Goal: Task Accomplishment & Management: Manage account settings

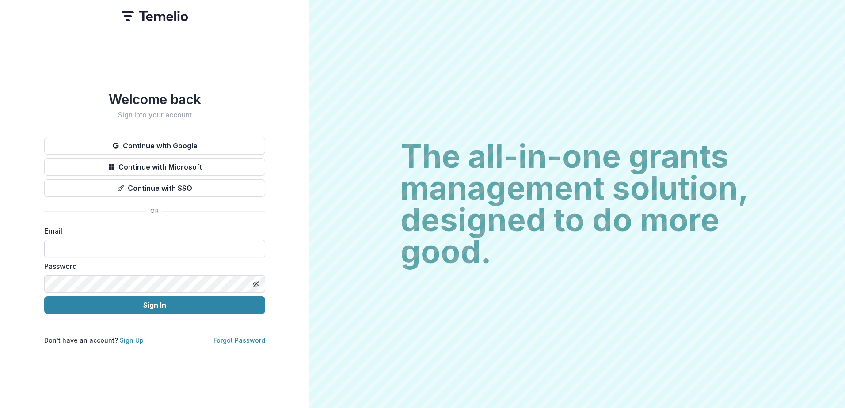
click at [129, 244] on input at bounding box center [154, 249] width 221 height 18
click at [91, 244] on input at bounding box center [154, 249] width 221 height 18
type input "**********"
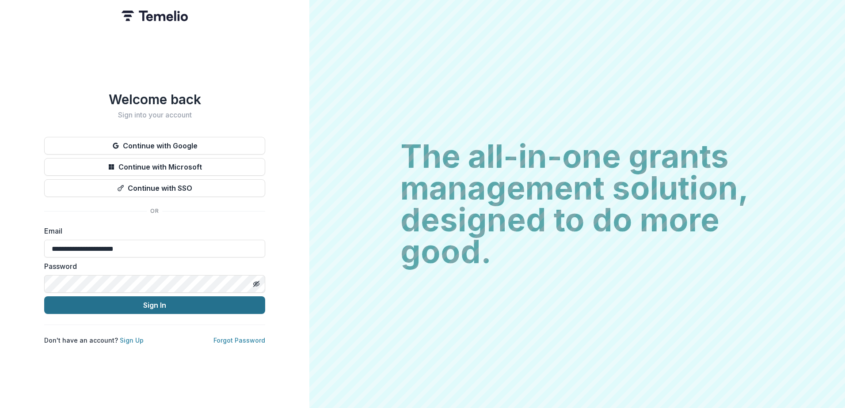
click at [230, 303] on button "Sign In" at bounding box center [154, 305] width 221 height 18
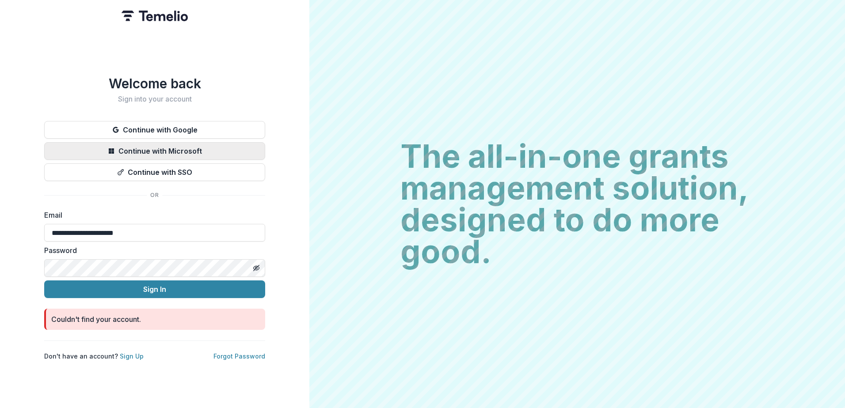
click at [184, 144] on button "Continue with Microsoft" at bounding box center [154, 151] width 221 height 18
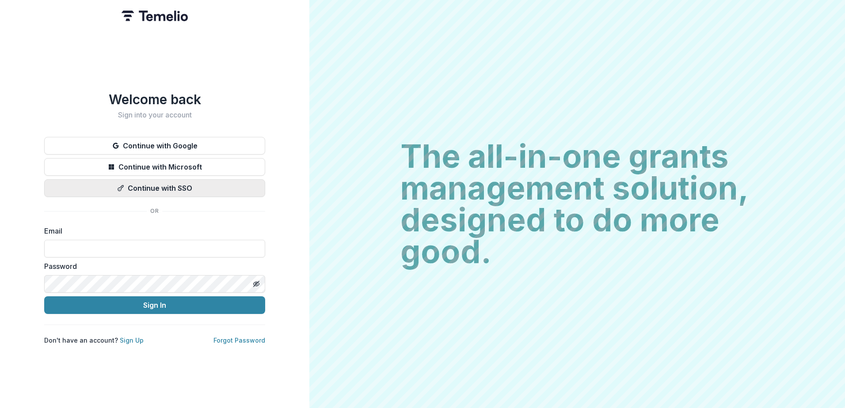
click at [147, 182] on button "Continue with SSO" at bounding box center [154, 188] width 221 height 18
click at [130, 337] on link "Sign Up" at bounding box center [132, 341] width 24 height 8
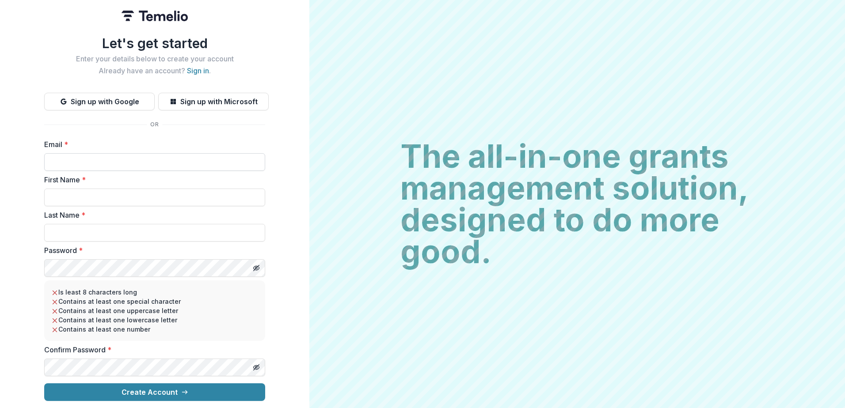
click at [96, 157] on input "Email *" at bounding box center [154, 162] width 221 height 18
type input "**********"
type input "****"
type input "*******"
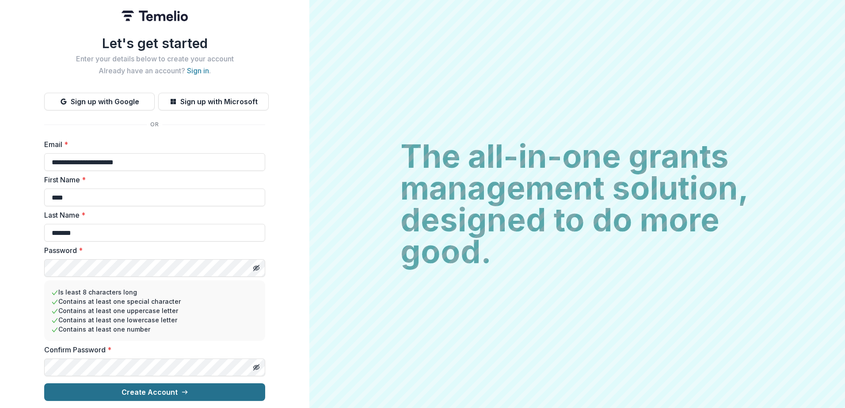
click at [133, 386] on button "Create Account" at bounding box center [154, 392] width 221 height 18
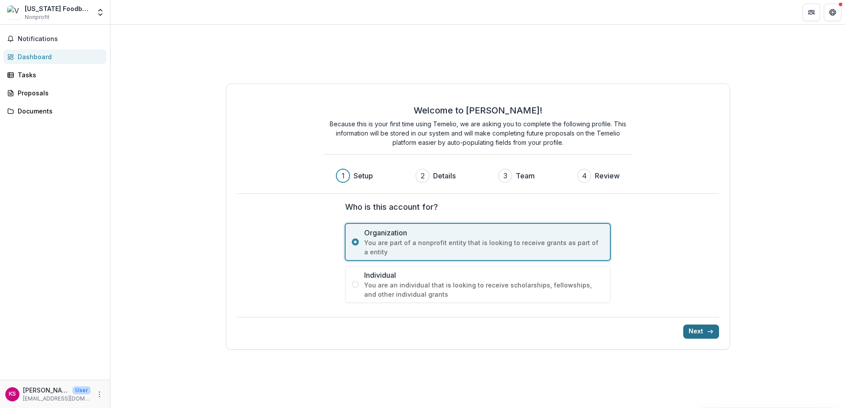
click at [692, 328] on button "Next" at bounding box center [701, 332] width 36 height 14
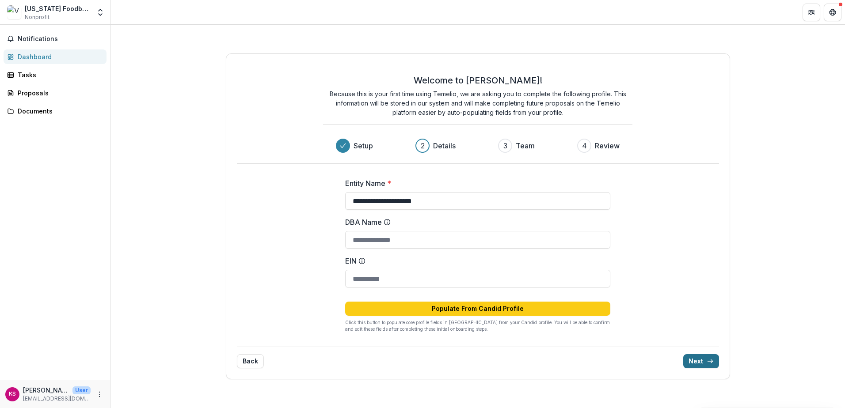
type input "**********"
click at [701, 360] on button "Next" at bounding box center [701, 361] width 36 height 14
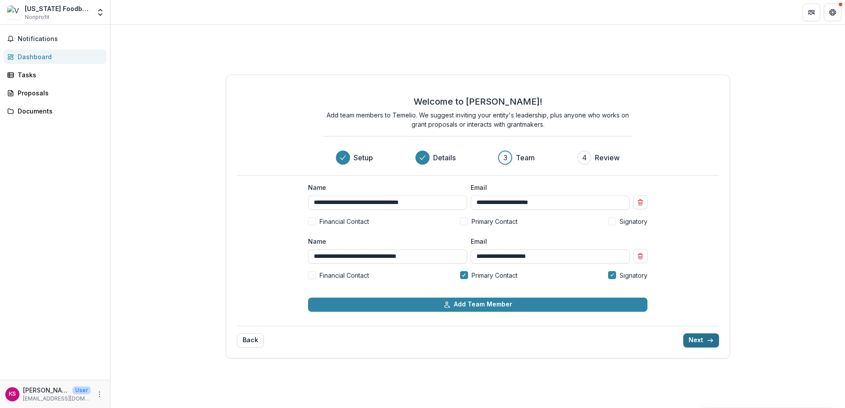
click at [702, 341] on button "Next" at bounding box center [701, 341] width 36 height 14
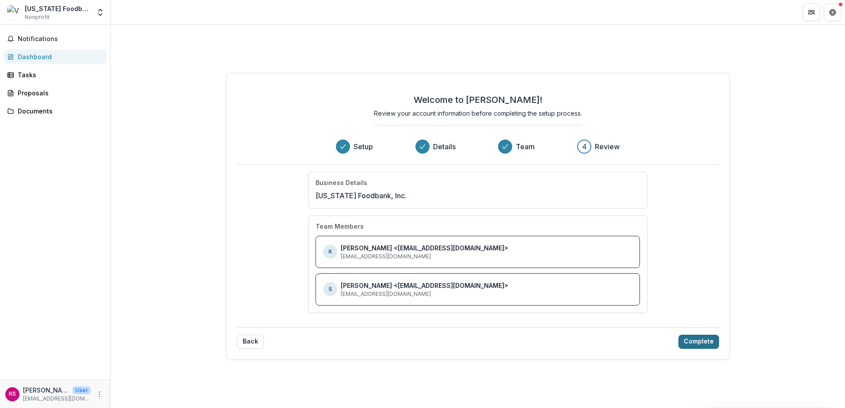
click at [705, 338] on button "Complete" at bounding box center [698, 342] width 41 height 14
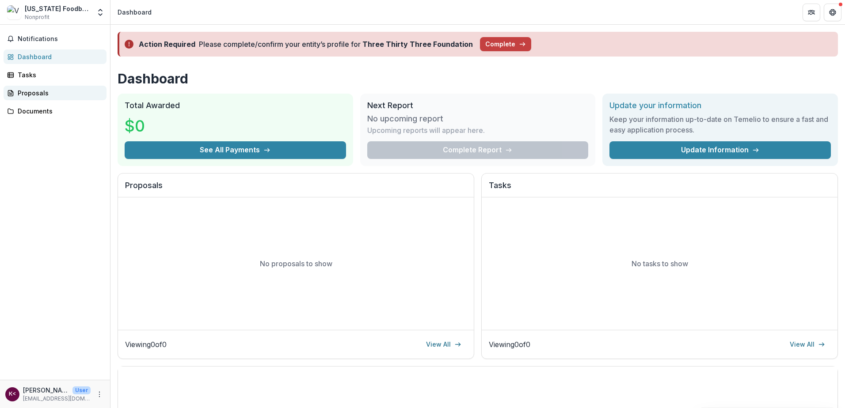
click at [29, 93] on div "Proposals" at bounding box center [59, 92] width 82 height 9
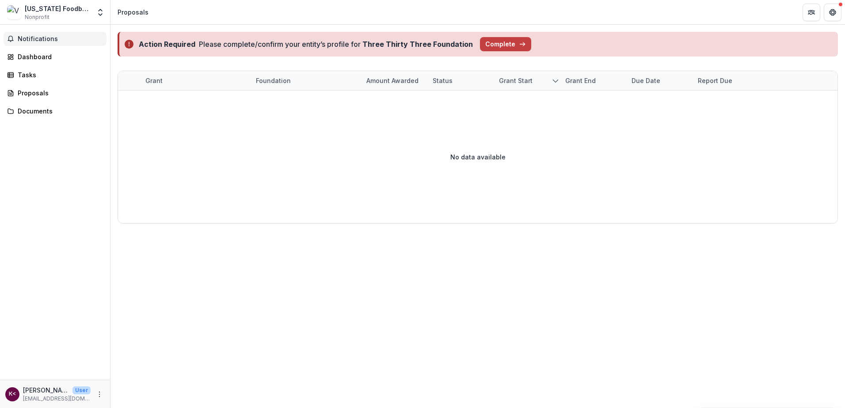
click at [30, 42] on span "Notifications" at bounding box center [60, 39] width 85 height 8
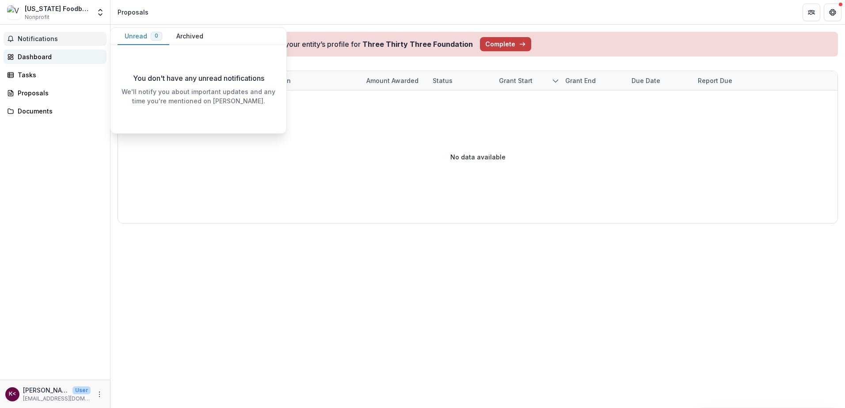
click at [32, 57] on div "Dashboard" at bounding box center [59, 56] width 82 height 9
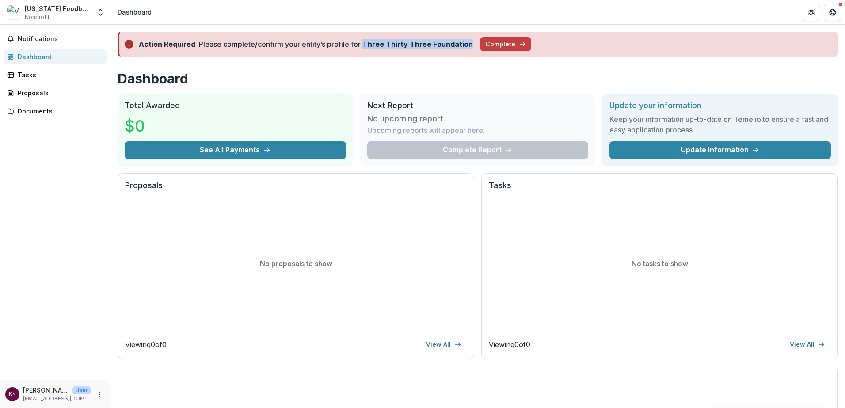
drag, startPoint x: 363, startPoint y: 45, endPoint x: 467, endPoint y: 43, distance: 104.3
click at [467, 43] on strong "Three Thirty Three Foundation" at bounding box center [417, 44] width 110 height 9
drag, startPoint x: 467, startPoint y: 43, endPoint x: 445, endPoint y: 43, distance: 21.7
copy strong "Three Thirty Three Foundation"
click at [489, 45] on button "Complete" at bounding box center [505, 44] width 51 height 14
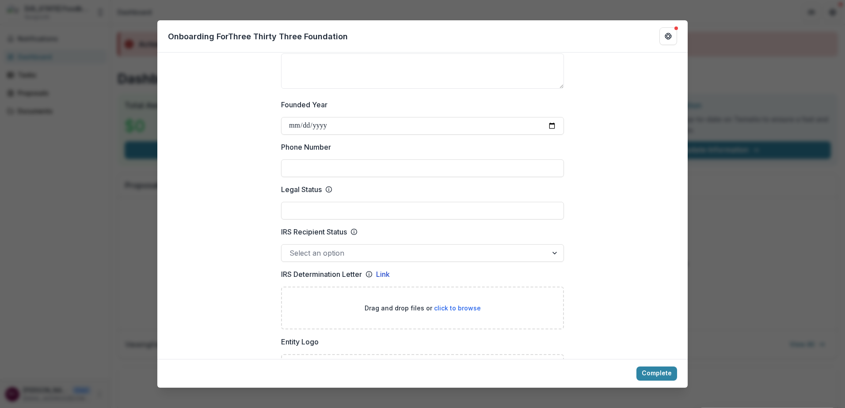
scroll to position [309, 0]
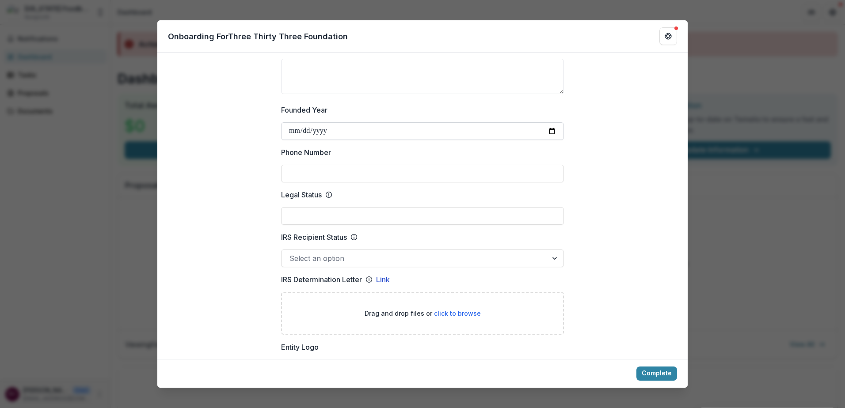
click at [552, 122] on input "Founded Year" at bounding box center [422, 131] width 283 height 18
click at [553, 122] on input "Founded Year" at bounding box center [422, 131] width 283 height 18
click at [327, 122] on input "Founded Year" at bounding box center [422, 131] width 283 height 18
click at [313, 122] on input "Founded Year" at bounding box center [422, 131] width 283 height 18
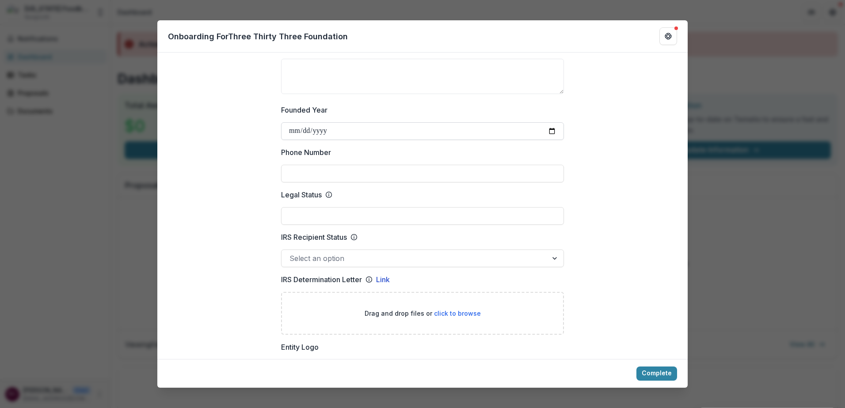
click at [302, 122] on input "Founded Year" at bounding box center [422, 131] width 283 height 18
click at [286, 122] on input "Founded Year" at bounding box center [422, 131] width 283 height 18
click at [319, 123] on input "Founded Year" at bounding box center [422, 131] width 283 height 18
click at [345, 122] on input "Founded Year" at bounding box center [422, 131] width 283 height 18
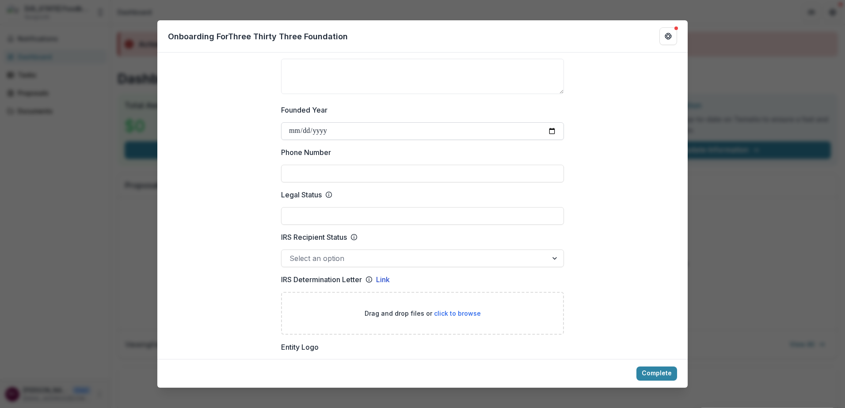
click at [355, 122] on input "Founded Year" at bounding box center [422, 131] width 283 height 18
click at [554, 122] on input "Founded Year" at bounding box center [422, 131] width 283 height 18
type input "**********"
click at [299, 165] on input "Phone Number" at bounding box center [422, 174] width 283 height 18
paste input "**********"
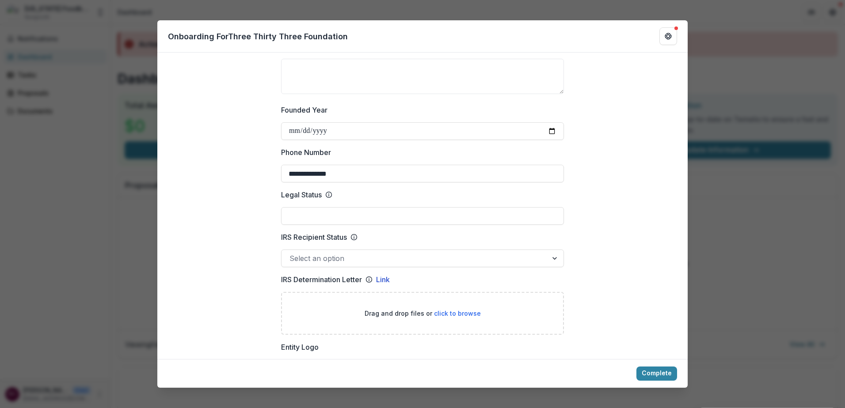
type input "**********"
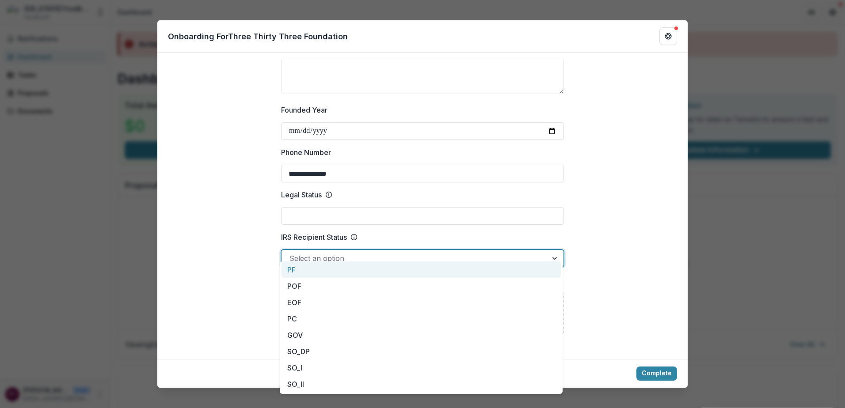
click at [343, 252] on div at bounding box center [414, 258] width 250 height 12
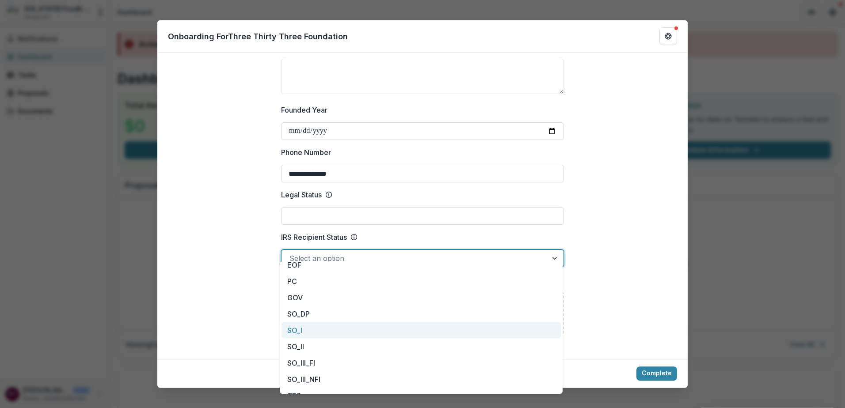
scroll to position [80, 0]
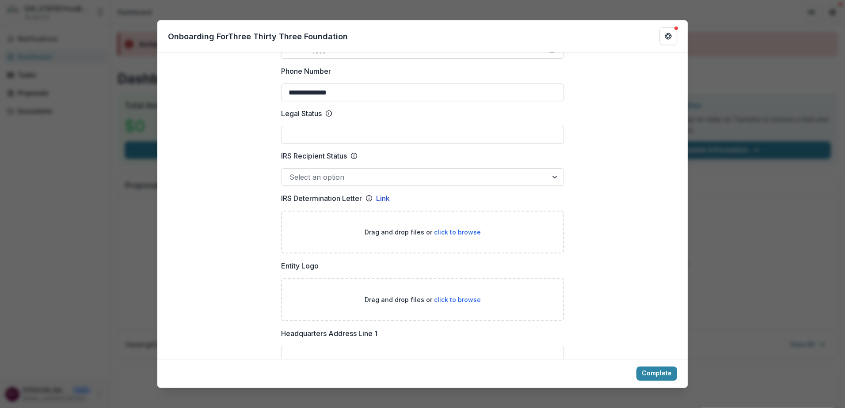
scroll to position [398, 0]
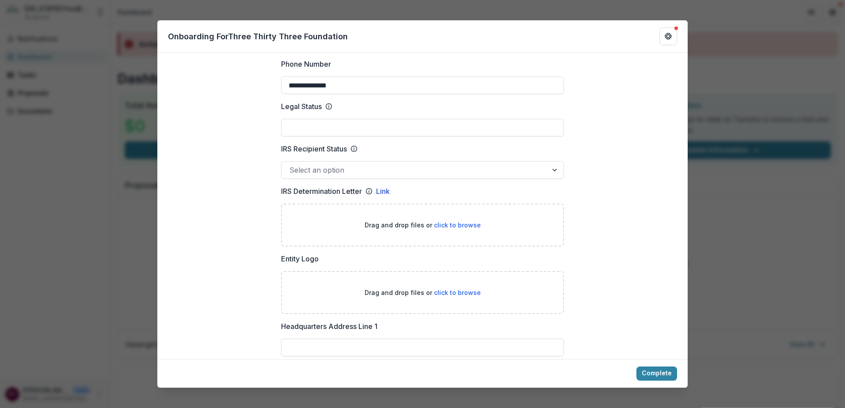
click at [459, 221] on span "click to browse" at bounding box center [457, 225] width 47 height 8
type input "**********"
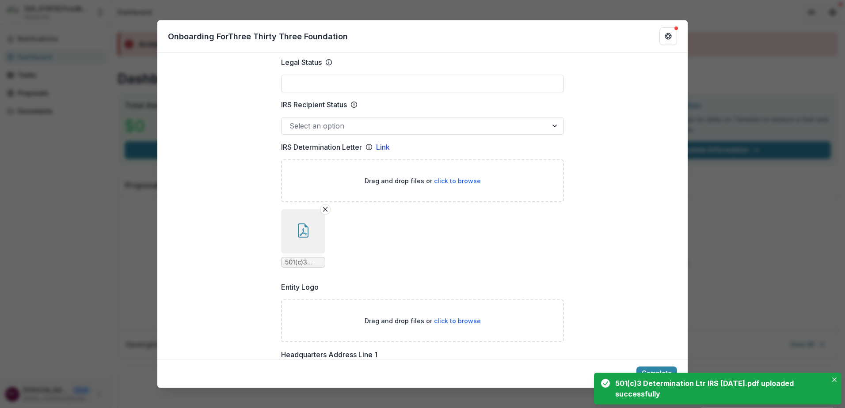
scroll to position [486, 0]
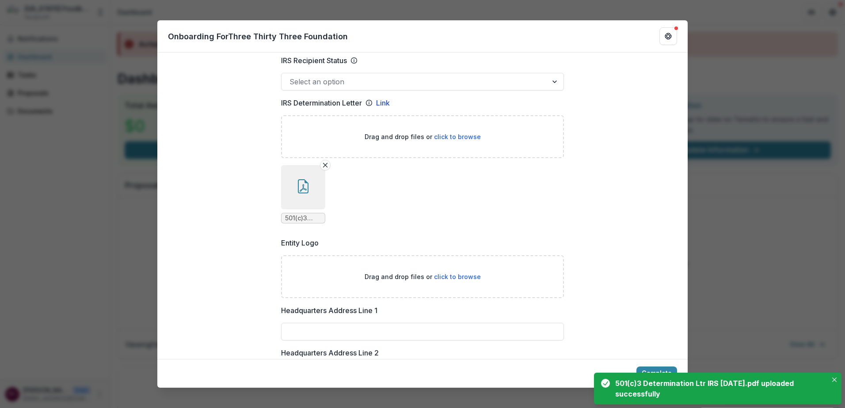
click at [455, 273] on span "click to browse" at bounding box center [457, 277] width 47 height 8
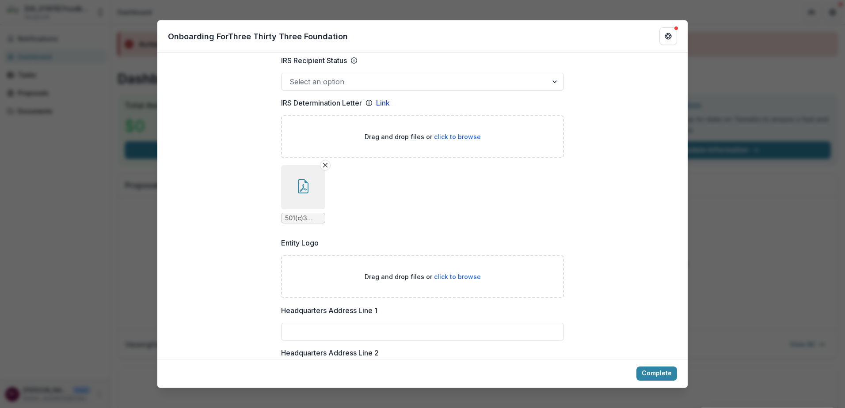
type input "**********"
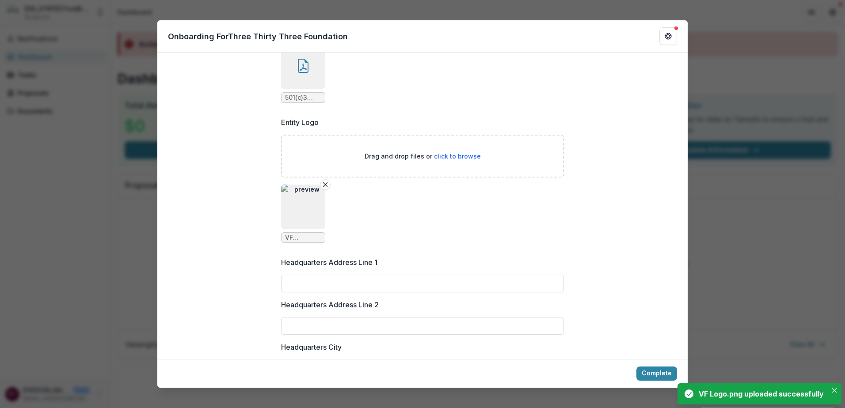
scroll to position [663, 0]
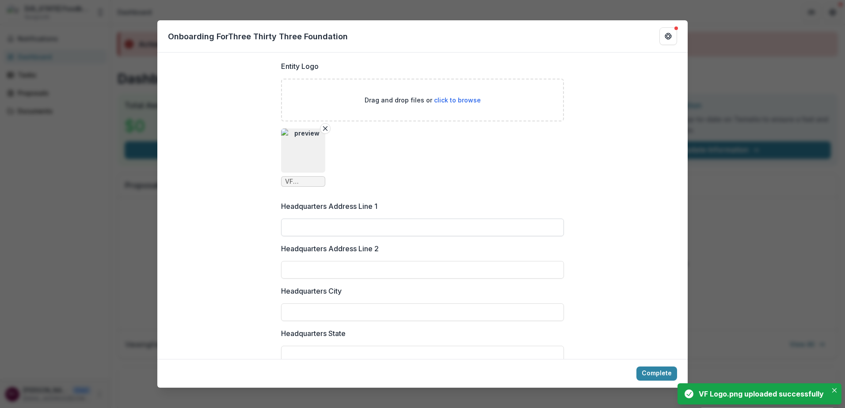
click at [326, 219] on input "Headquarters Address Line 1" at bounding box center [422, 228] width 283 height 18
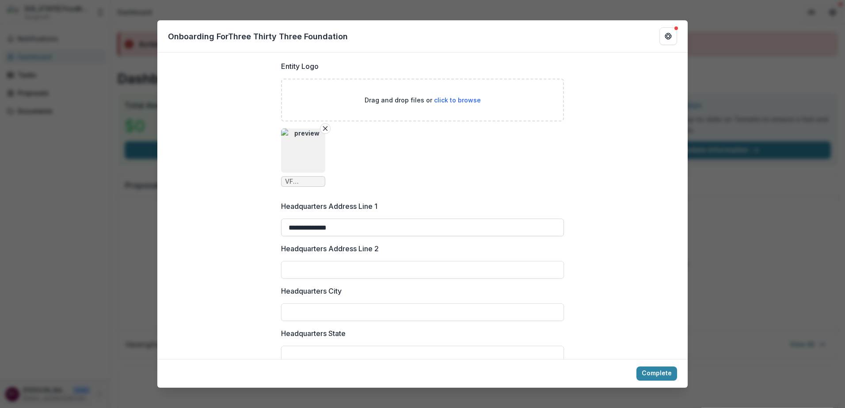
type input "**********"
type input "*****"
type input "********"
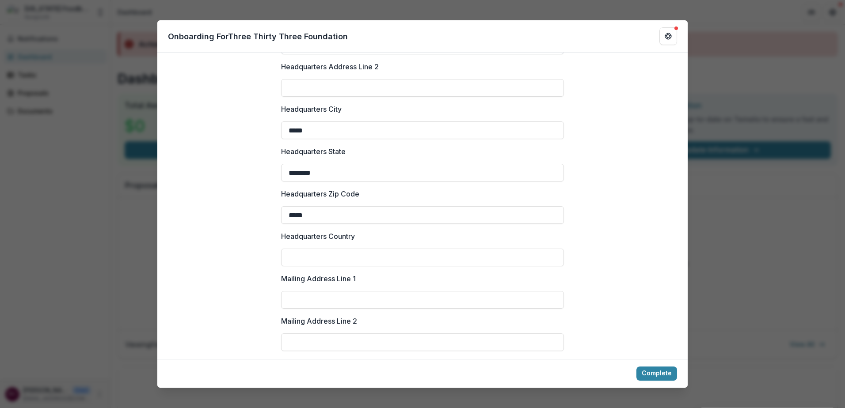
type input "*****"
type input "**********"
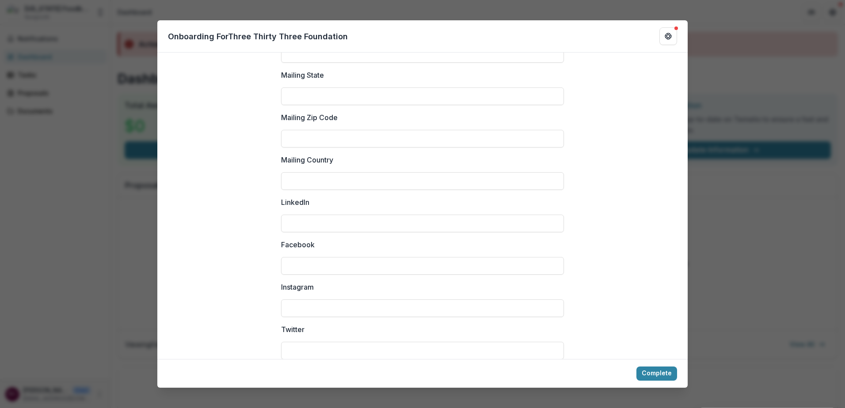
scroll to position [1191, 0]
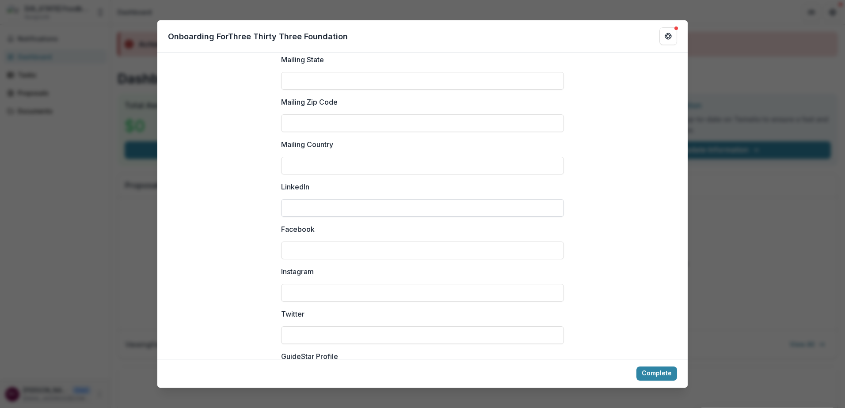
click at [305, 199] on input "LinkedIn" at bounding box center [422, 208] width 283 height 18
click at [306, 242] on input "Facebook" at bounding box center [422, 251] width 283 height 18
paste input "**********"
type input "**********"
click at [301, 284] on input "Instagram" at bounding box center [422, 293] width 283 height 18
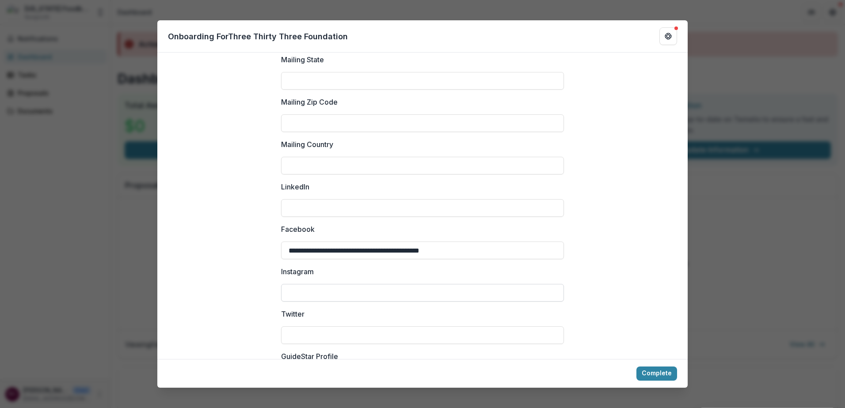
paste input "**********"
type input "**********"
click at [308, 199] on input "LinkedIn" at bounding box center [422, 208] width 283 height 18
drag, startPoint x: 483, startPoint y: 243, endPoint x: 272, endPoint y: 240, distance: 210.7
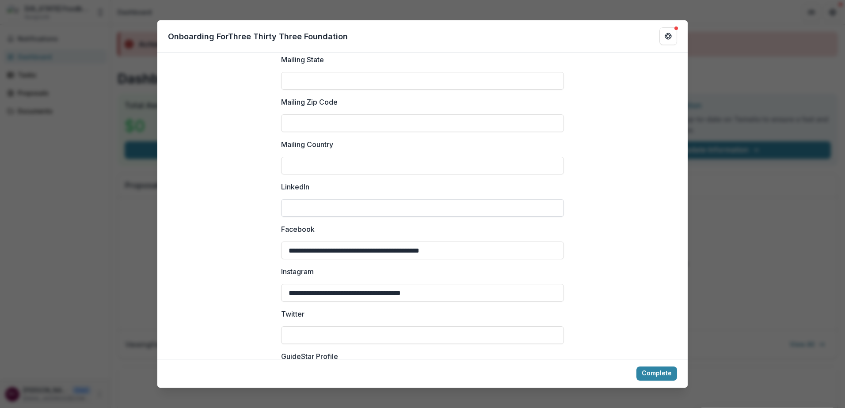
click at [320, 201] on input "LinkedIn" at bounding box center [422, 208] width 283 height 18
paste input "**********"
type input "**********"
drag, startPoint x: 302, startPoint y: 260, endPoint x: 285, endPoint y: 258, distance: 16.4
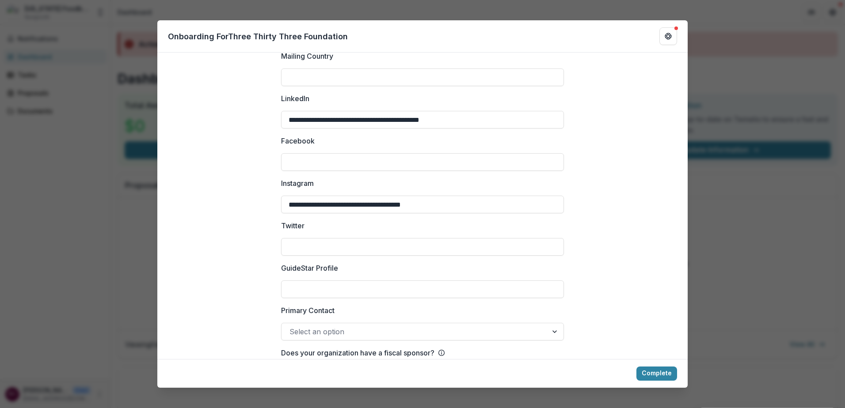
scroll to position [1308, 0]
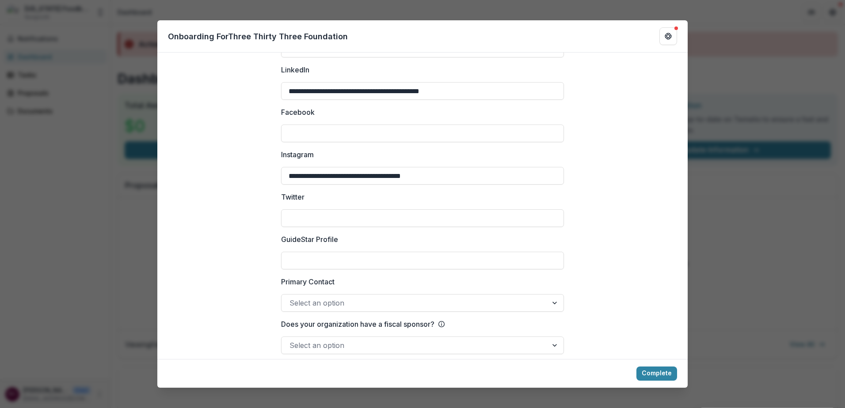
click at [342, 297] on div at bounding box center [414, 303] width 250 height 12
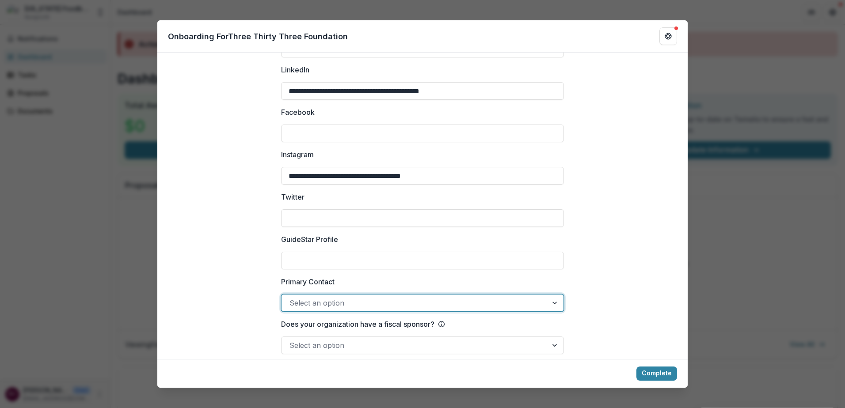
click at [341, 297] on div at bounding box center [414, 303] width 250 height 12
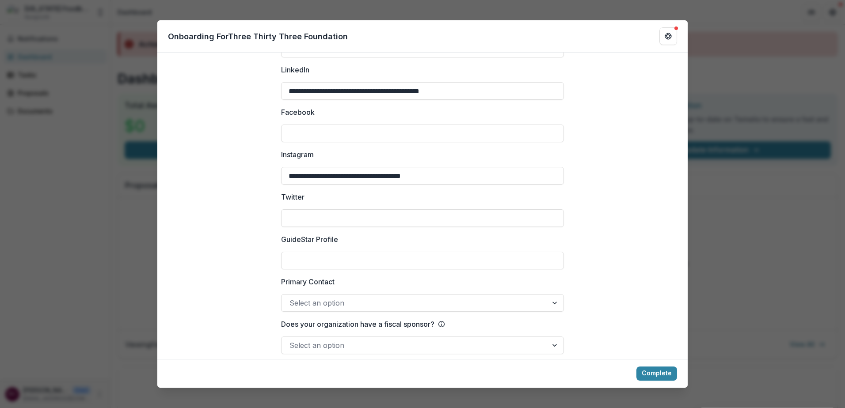
click at [304, 339] on div at bounding box center [414, 345] width 250 height 12
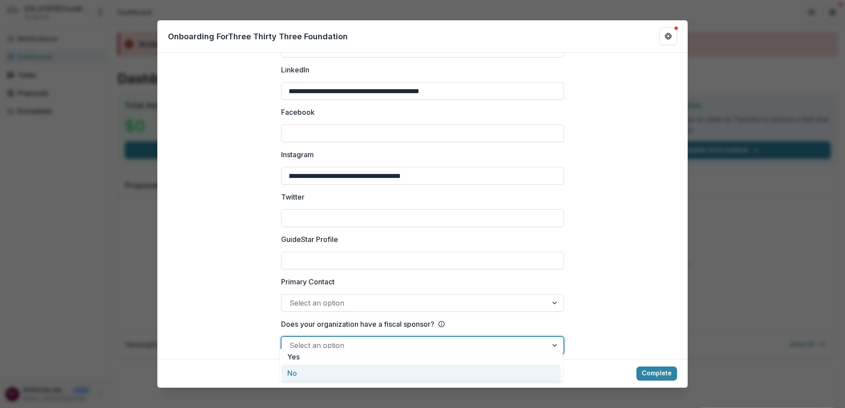
click at [294, 374] on div "No" at bounding box center [420, 373] width 279 height 16
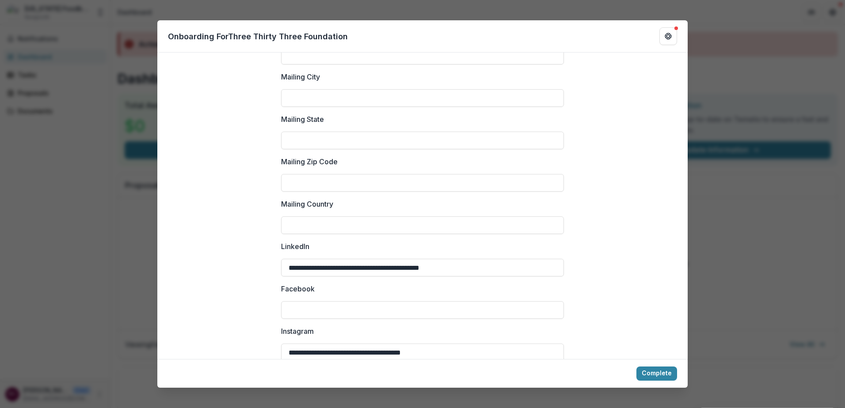
scroll to position [1220, 0]
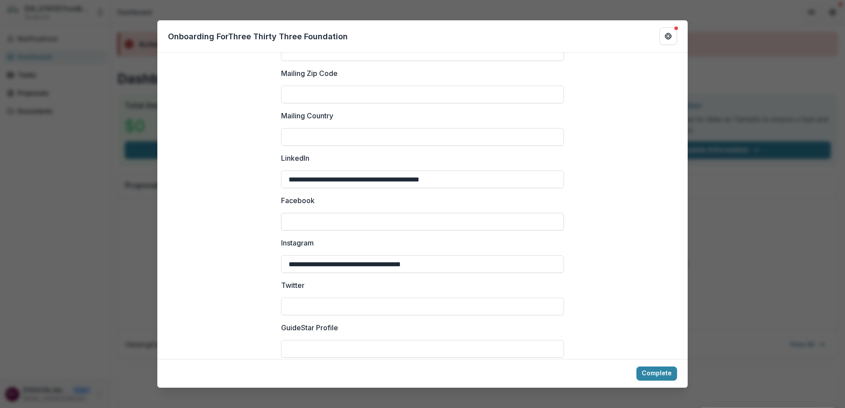
click at [343, 213] on input "Facebook" at bounding box center [422, 222] width 283 height 18
paste input "**********"
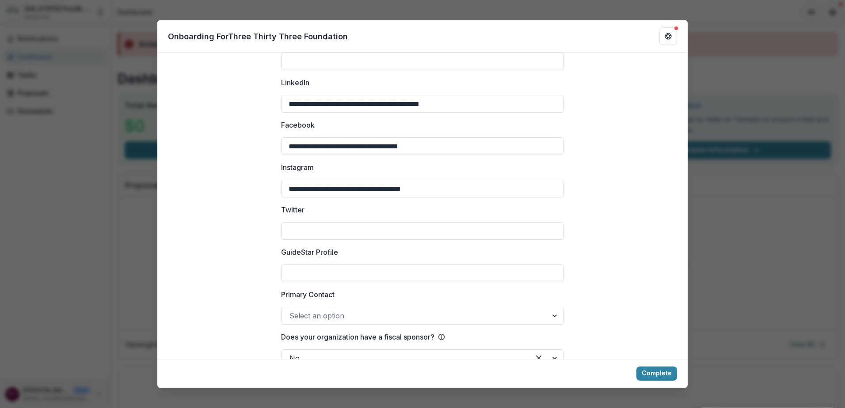
scroll to position [1308, 0]
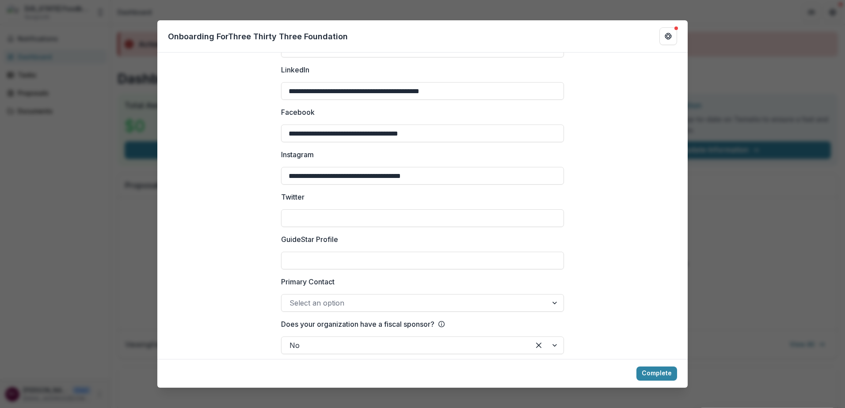
type input "**********"
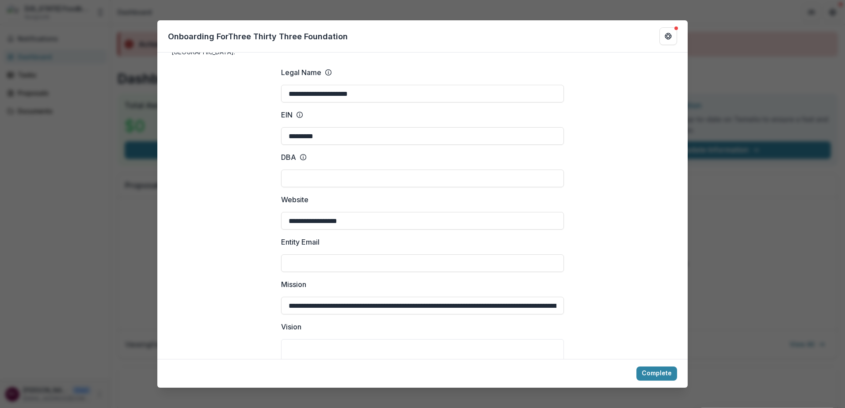
scroll to position [44, 0]
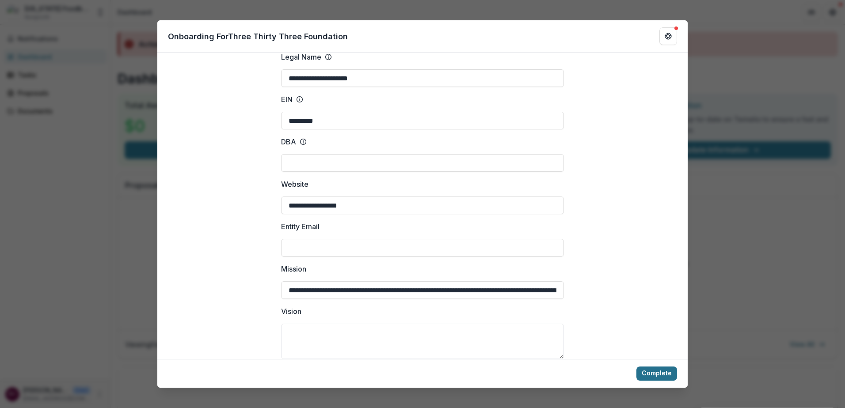
click at [665, 367] on button "Complete" at bounding box center [656, 374] width 41 height 14
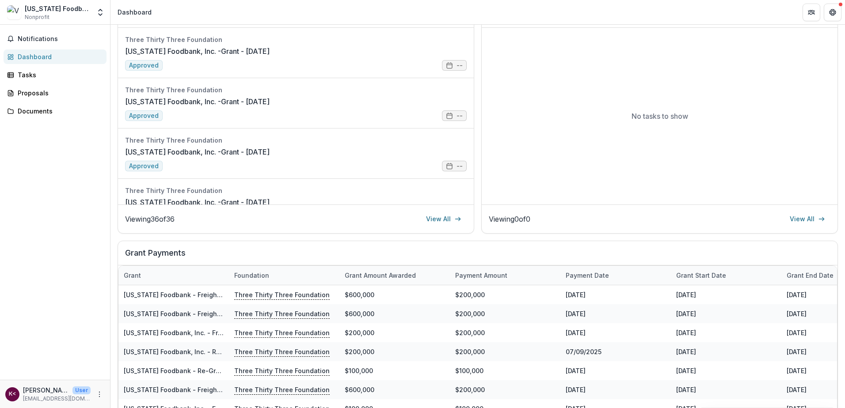
scroll to position [133, 0]
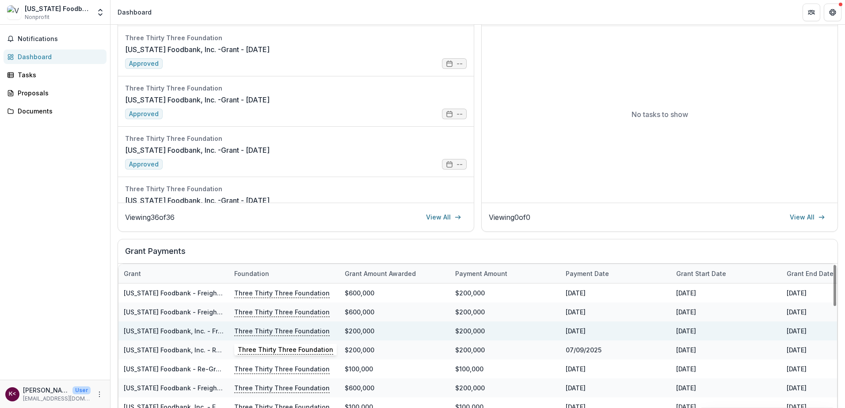
click at [274, 330] on p "Three Thirty Three Foundation" at bounding box center [281, 331] width 95 height 10
click at [198, 331] on link "[US_STATE] Foodbank, Inc. - Freight - 2025 Proposal" at bounding box center [204, 331] width 161 height 8
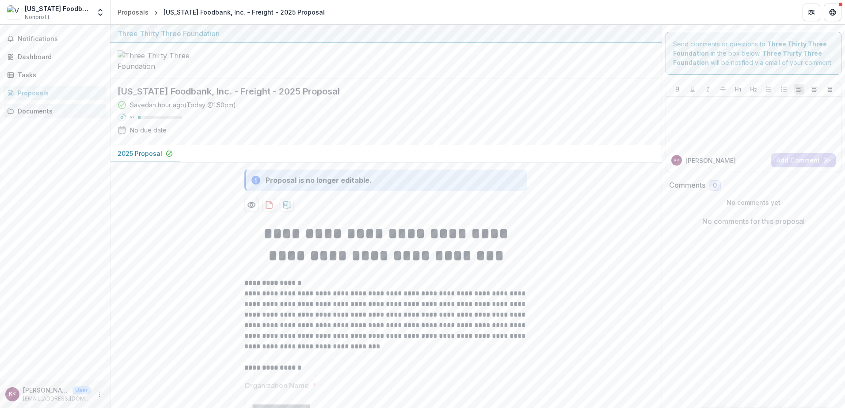
click at [49, 110] on div "Documents" at bounding box center [59, 110] width 82 height 9
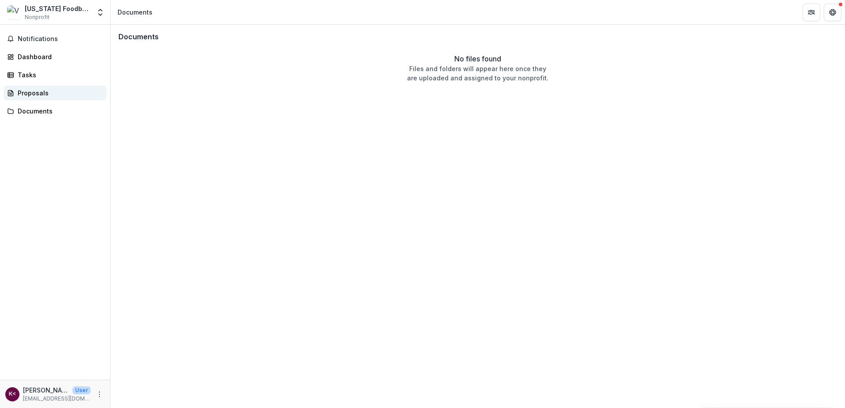
click at [29, 96] on div "Proposals" at bounding box center [59, 92] width 82 height 9
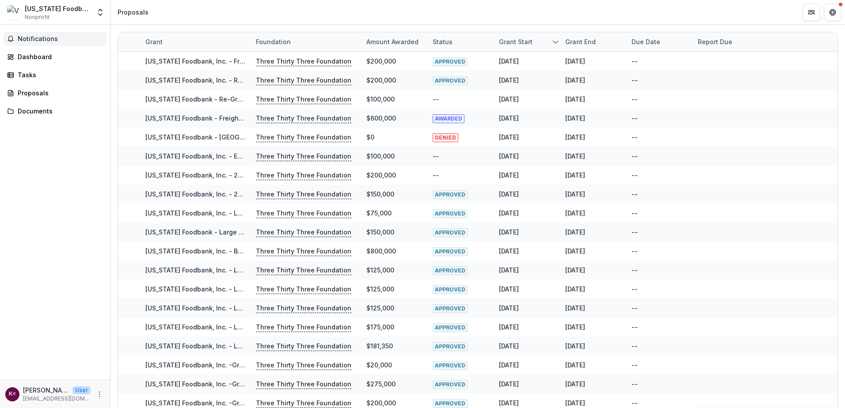
click at [44, 41] on span "Notifications" at bounding box center [60, 39] width 85 height 8
click at [44, 55] on div "Dashboard" at bounding box center [59, 56] width 82 height 9
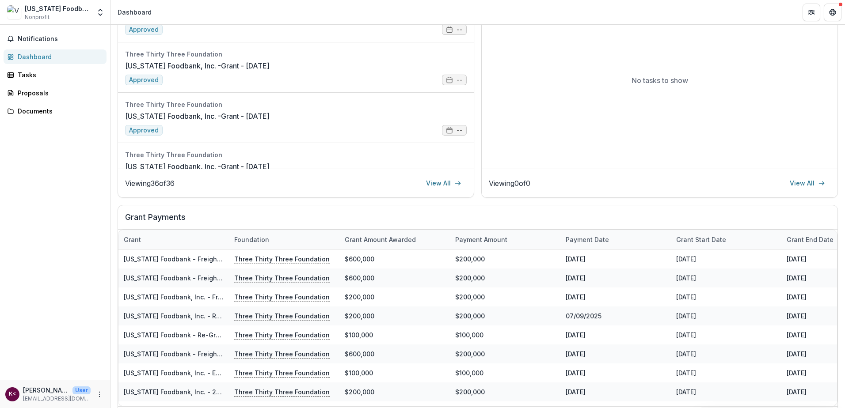
scroll to position [197, 0]
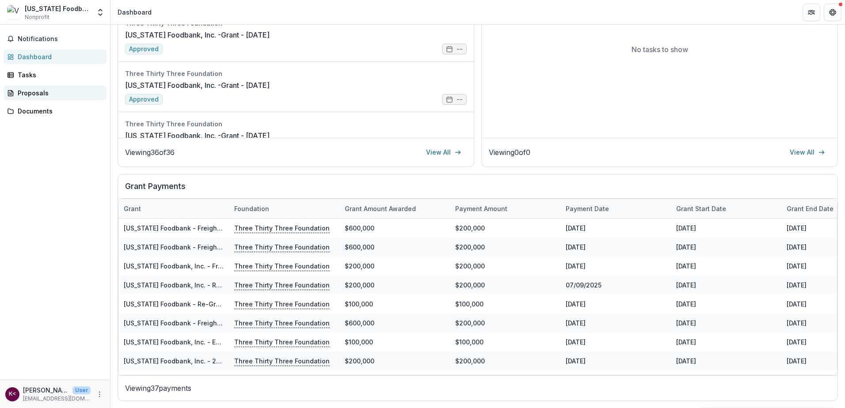
click at [36, 93] on div "Proposals" at bounding box center [59, 92] width 82 height 9
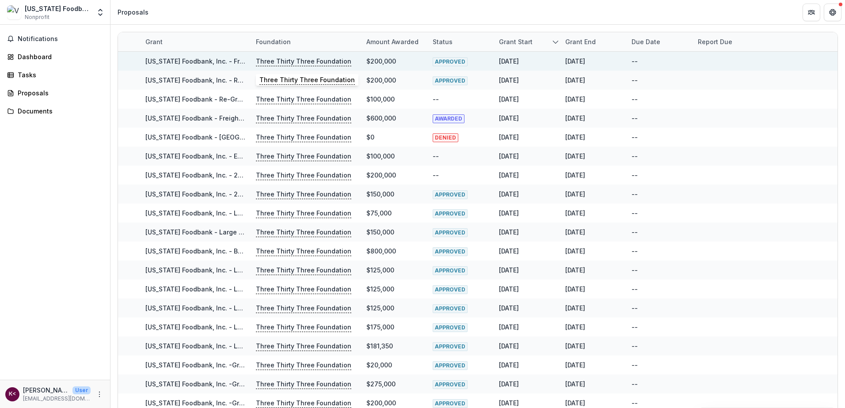
click at [288, 61] on p "Three Thirty Three Foundation" at bounding box center [303, 62] width 95 height 10
click at [207, 62] on link "[US_STATE] Foodbank, Inc. - Freight - 2025 Proposal" at bounding box center [225, 61] width 161 height 8
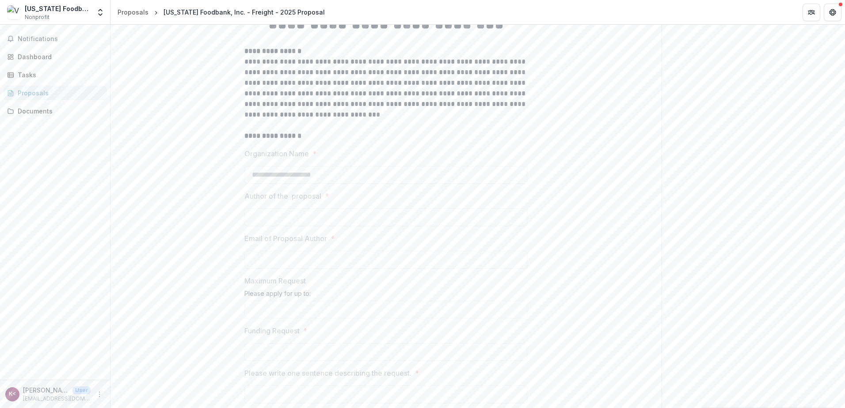
scroll to position [141, 0]
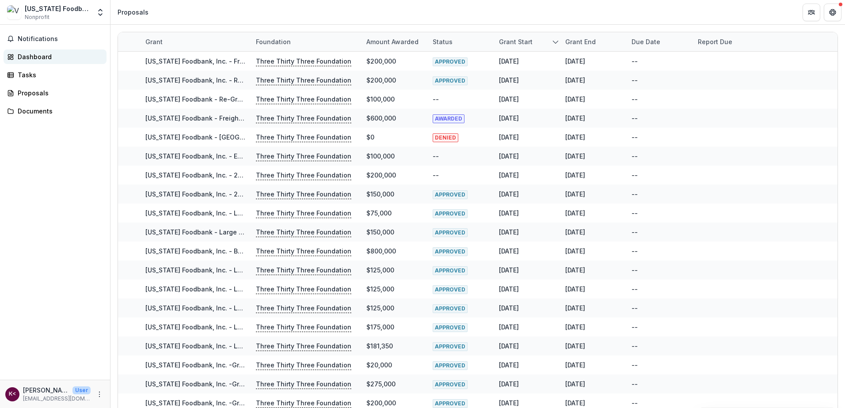
click at [43, 57] on div "Dashboard" at bounding box center [59, 56] width 82 height 9
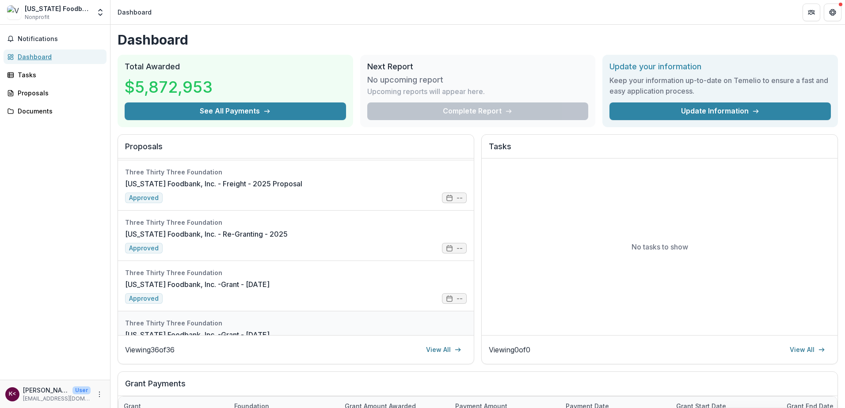
scroll to position [574, 0]
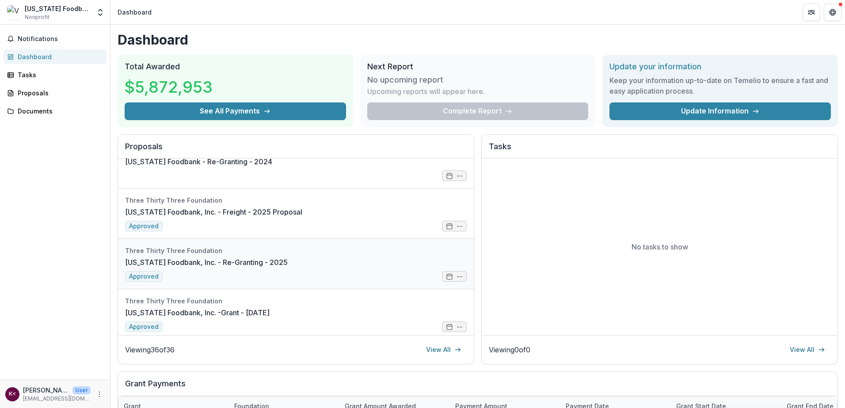
click at [267, 262] on link "[US_STATE] Foodbank, Inc. - Re-Granting - 2025" at bounding box center [206, 262] width 163 height 11
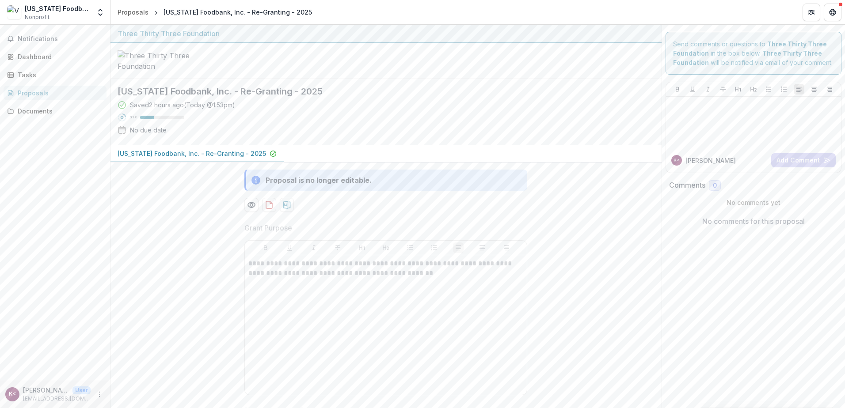
scroll to position [139, 0]
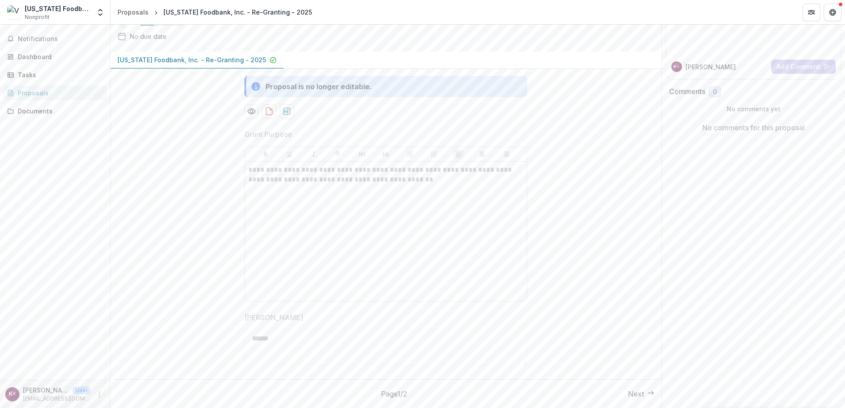
click at [636, 393] on button "Next" at bounding box center [641, 394] width 27 height 11
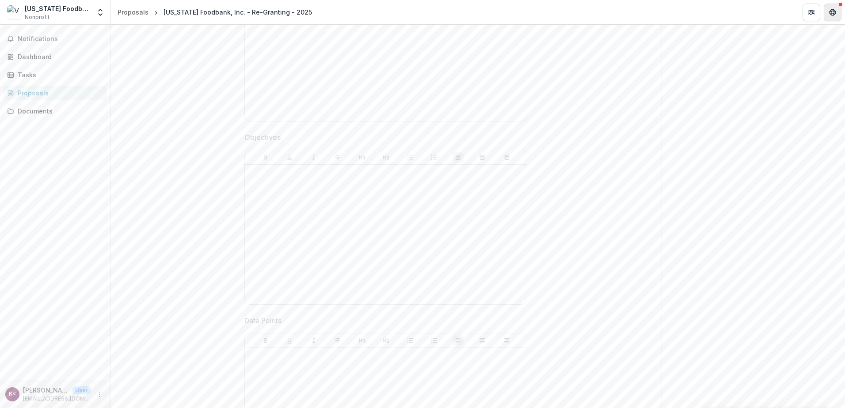
scroll to position [451, 0]
click at [18, 60] on div "Dashboard" at bounding box center [59, 56] width 82 height 9
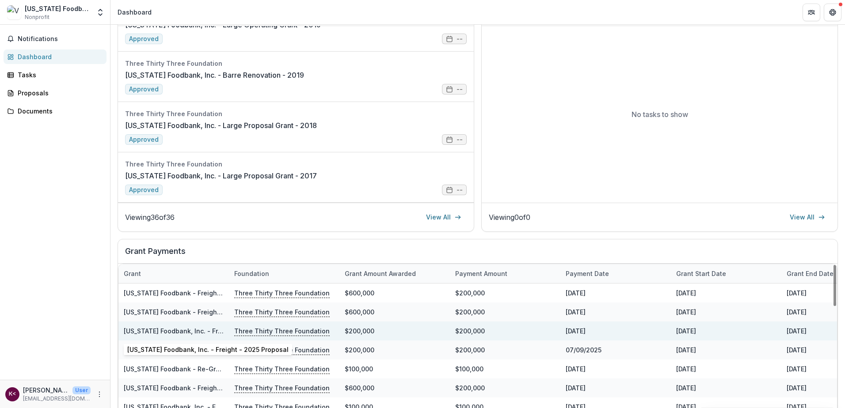
click at [181, 332] on link "[US_STATE] Foodbank, Inc. - Freight - 2025 Proposal" at bounding box center [204, 331] width 161 height 8
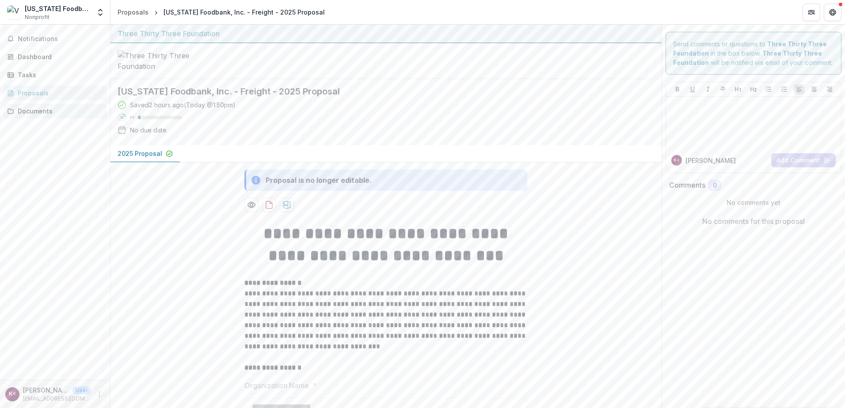
click at [19, 113] on div "Documents" at bounding box center [59, 110] width 82 height 9
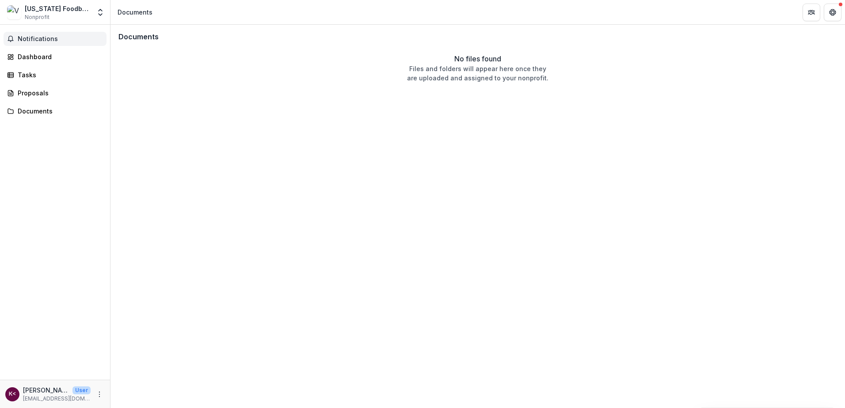
click at [11, 41] on icon "button" at bounding box center [10, 38] width 7 height 7
click at [20, 58] on div "Dashboard" at bounding box center [59, 56] width 82 height 9
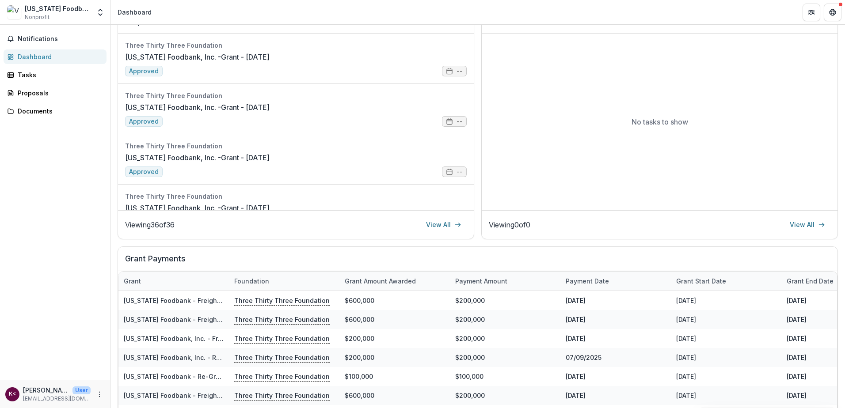
scroll to position [197, 0]
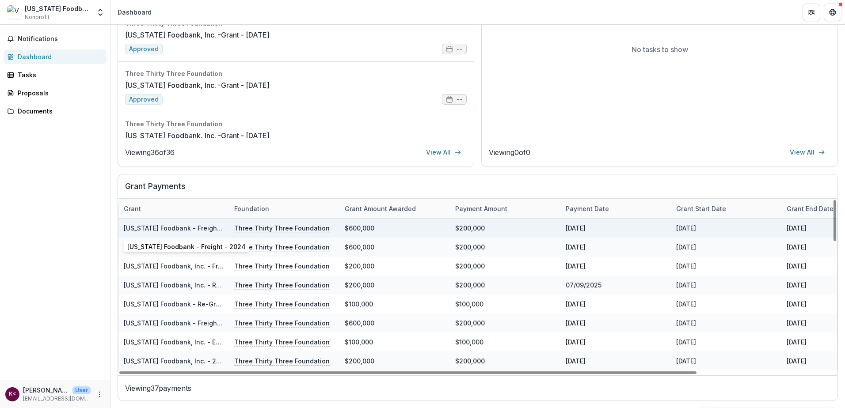
click at [145, 226] on link "[US_STATE] Foodbank - Freight - 2024" at bounding box center [183, 228] width 118 height 8
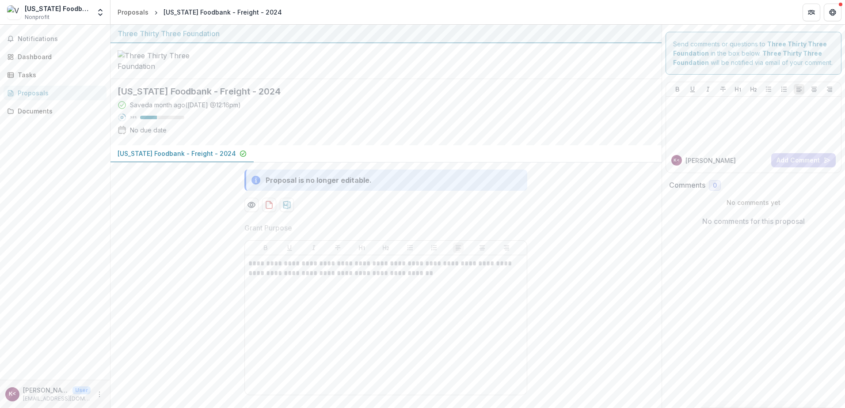
click at [169, 158] on p "[US_STATE] Foodbank - Freight - 2024" at bounding box center [177, 153] width 118 height 9
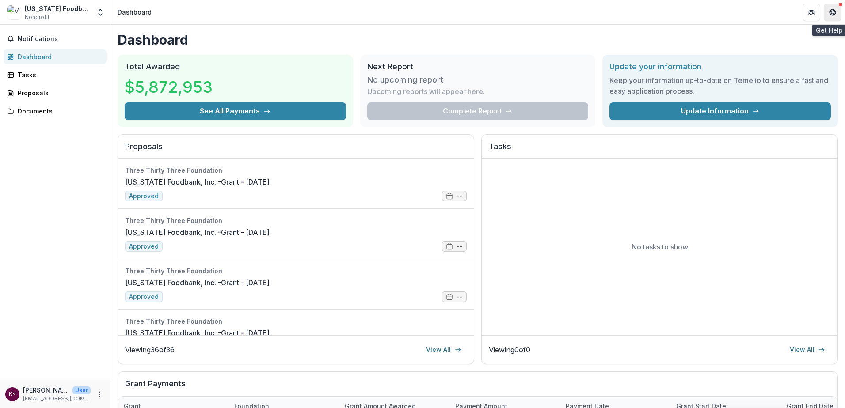
click at [835, 10] on icon "Get Help" at bounding box center [832, 12] width 7 height 7
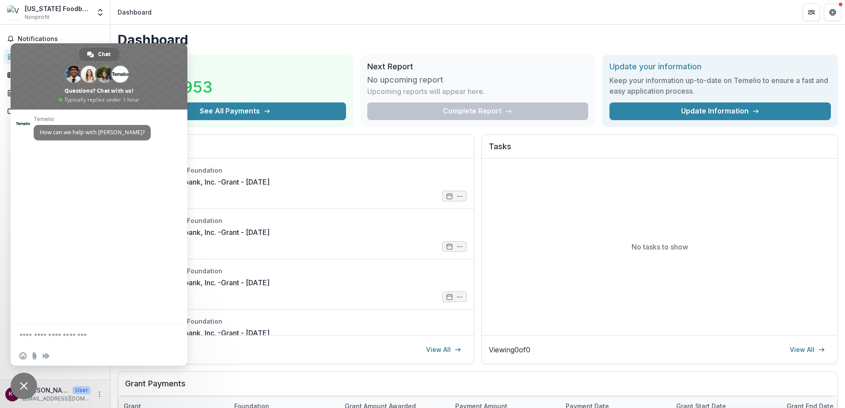
click at [253, 26] on div "Dashboard Total Awarded $5,872,953 See All Payments Next Report No upcoming rep…" at bounding box center [477, 315] width 734 height 581
click at [21, 384] on span "Close chat" at bounding box center [24, 386] width 8 height 8
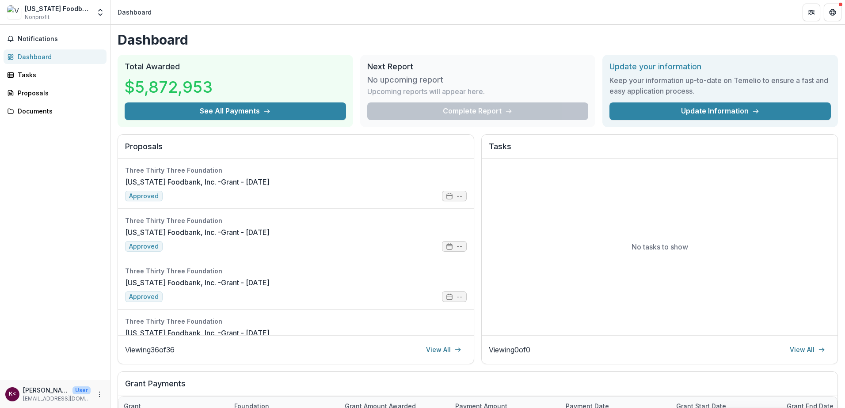
click at [84, 10] on div "[US_STATE] Foodbank, Inc." at bounding box center [58, 8] width 66 height 9
click at [103, 14] on icon "Open entity switcher" at bounding box center [100, 12] width 9 height 9
click at [57, 49] on link "Settings" at bounding box center [55, 49] width 106 height 15
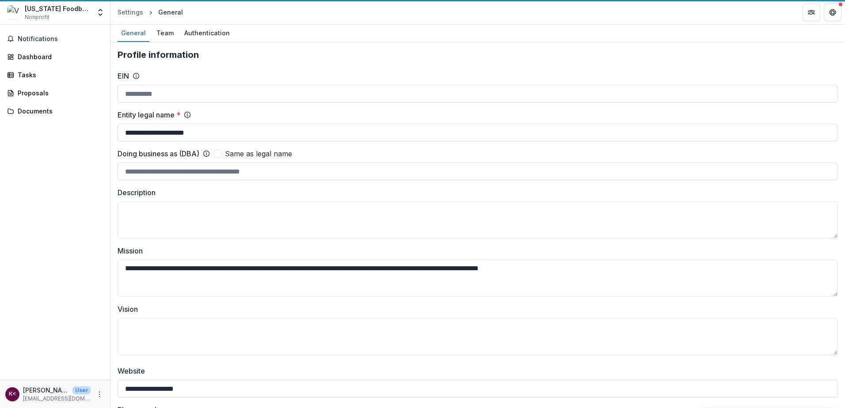
type input "**********"
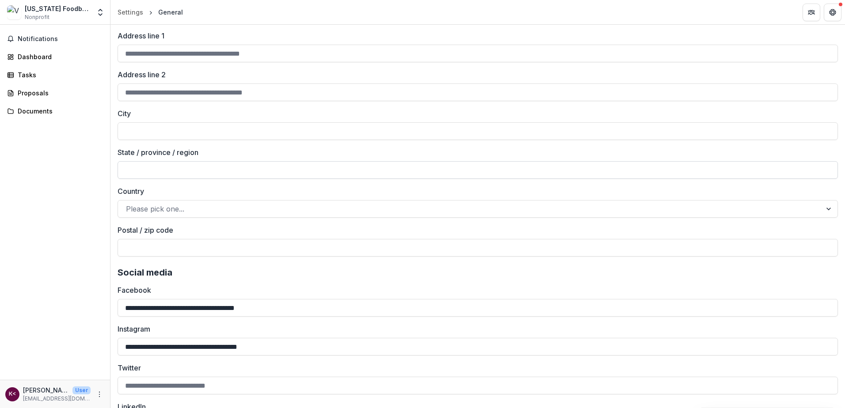
scroll to position [1100, 0]
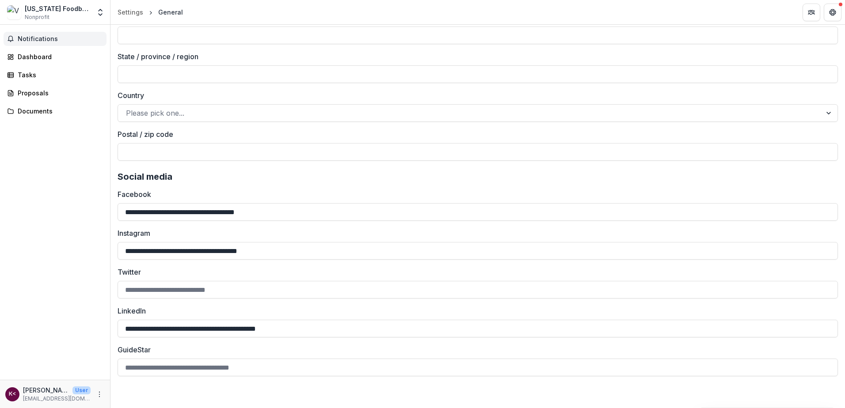
click at [27, 38] on span "Notifications" at bounding box center [60, 39] width 85 height 8
click at [41, 11] on div "[US_STATE] Foodbank, Inc." at bounding box center [58, 8] width 66 height 9
click at [17, 10] on img at bounding box center [14, 12] width 14 height 14
click at [102, 9] on icon "Open entity switcher" at bounding box center [100, 12] width 9 height 9
click at [125, 10] on div "Settings" at bounding box center [131, 12] width 26 height 9
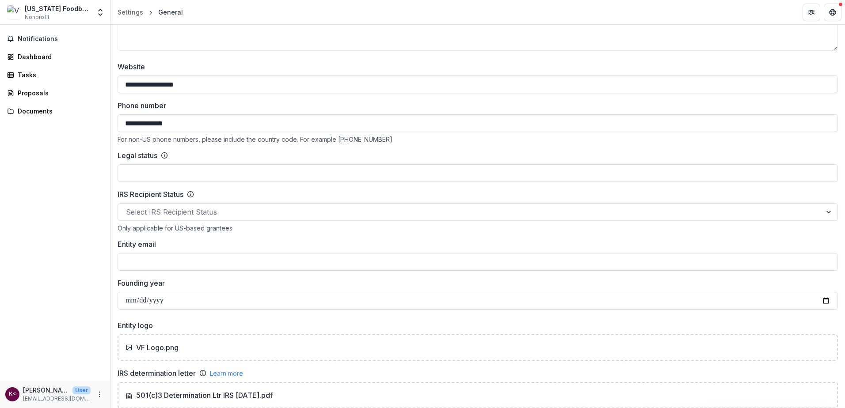
scroll to position [0, 0]
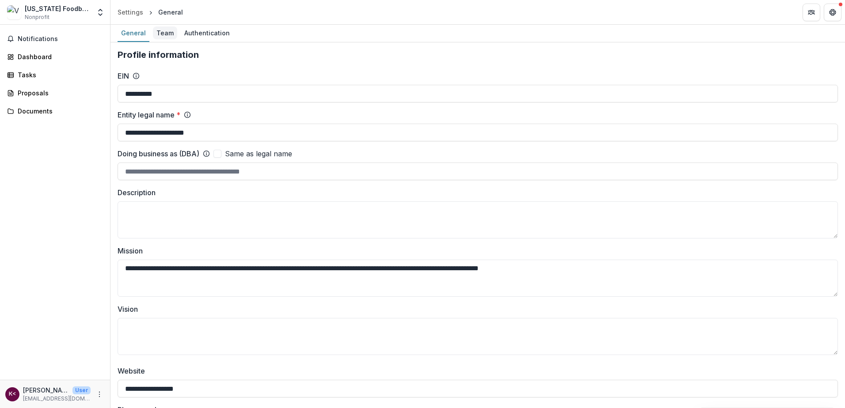
click at [167, 29] on div "Team" at bounding box center [165, 33] width 24 height 13
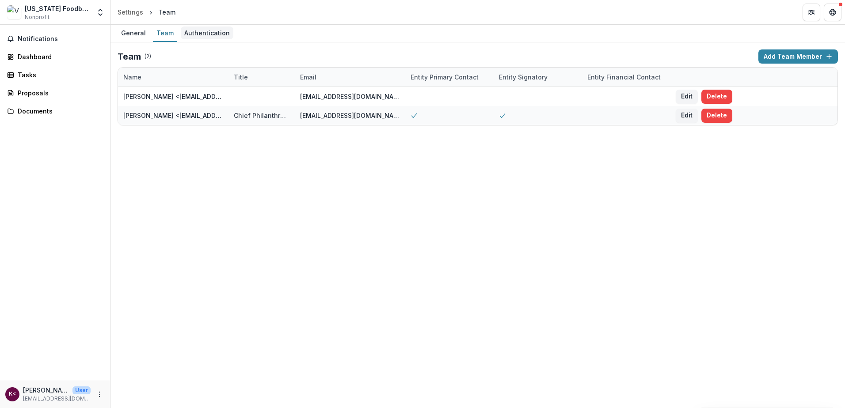
click at [183, 33] on div "Authentication" at bounding box center [207, 33] width 53 height 13
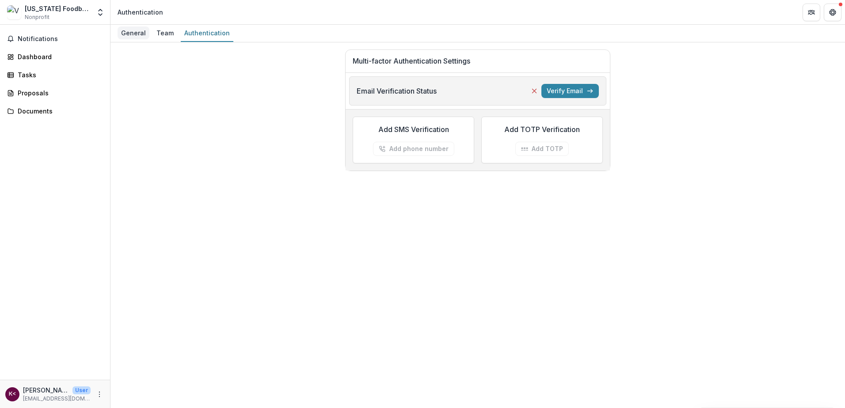
click at [125, 32] on div "General" at bounding box center [134, 33] width 32 height 13
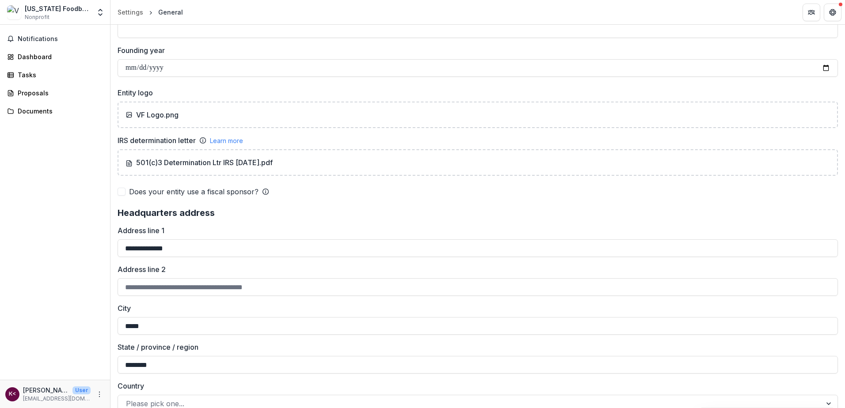
scroll to position [618, 0]
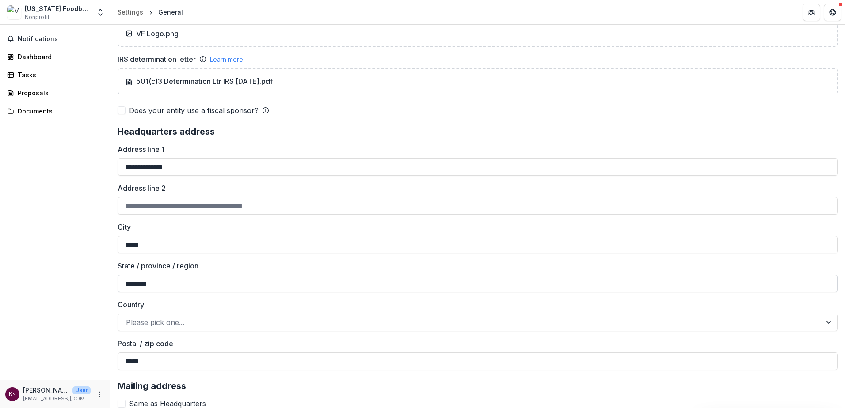
click at [152, 285] on input "********" at bounding box center [478, 284] width 720 height 18
type input "*******"
click at [99, 250] on div "Notifications Dashboard Tasks Proposals Documents" at bounding box center [55, 202] width 110 height 355
click at [132, 324] on div at bounding box center [469, 322] width 687 height 12
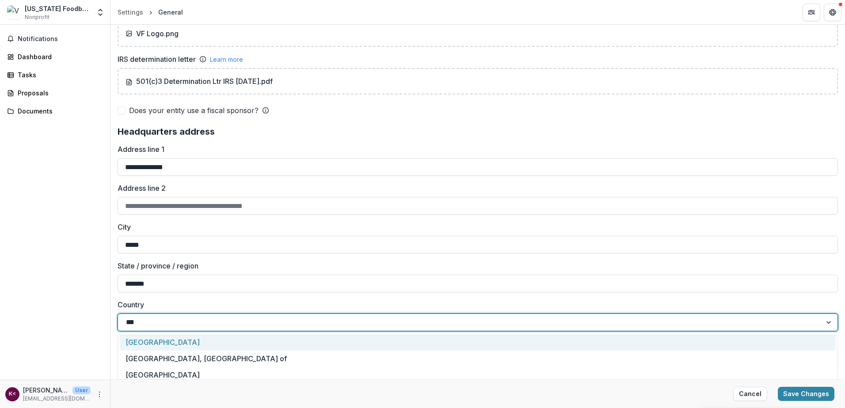
scroll to position [0, 0]
type input "******"
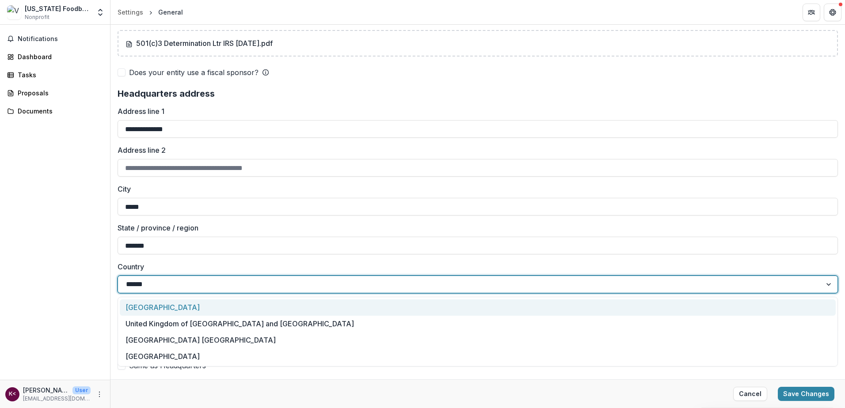
scroll to position [707, 0]
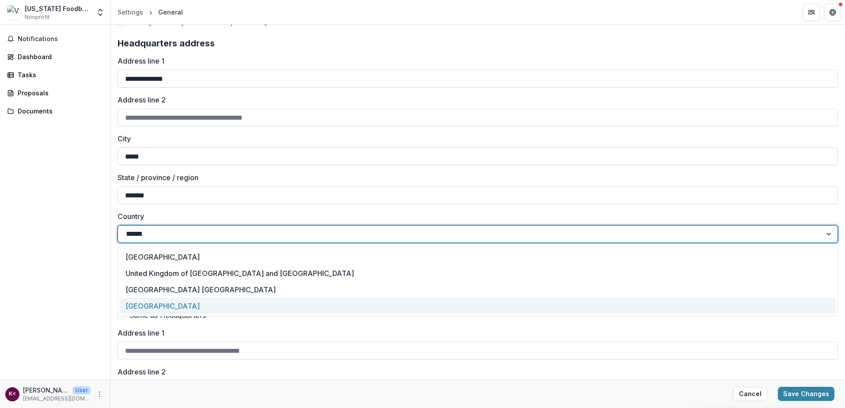
click at [187, 306] on div "United States of America" at bounding box center [478, 306] width 716 height 16
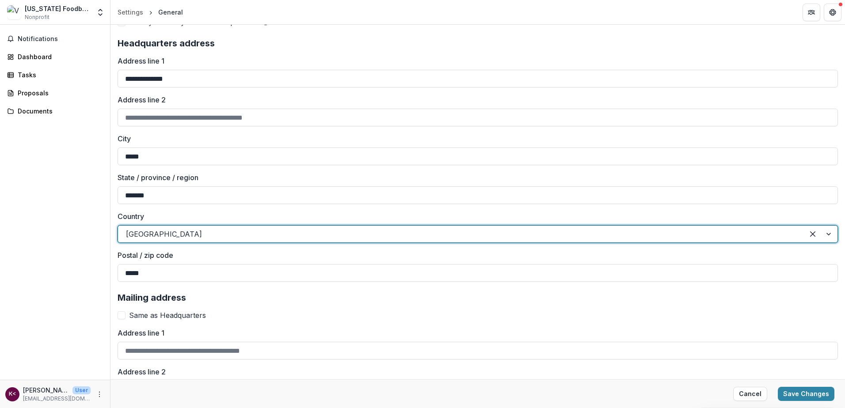
click at [121, 312] on span at bounding box center [122, 315] width 8 height 8
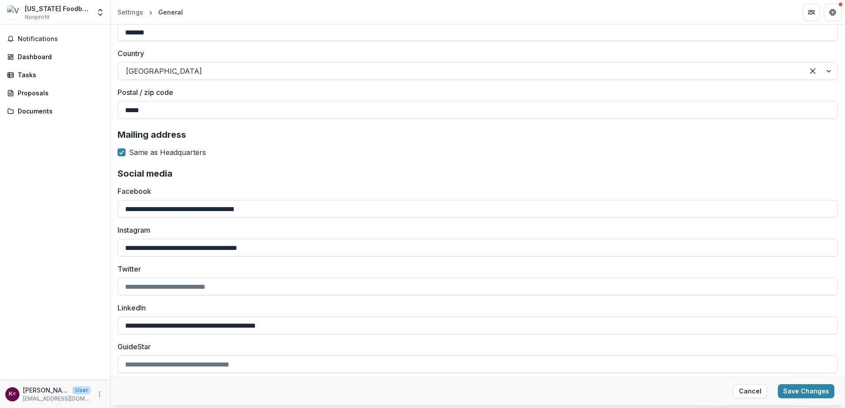
scroll to position [871, 0]
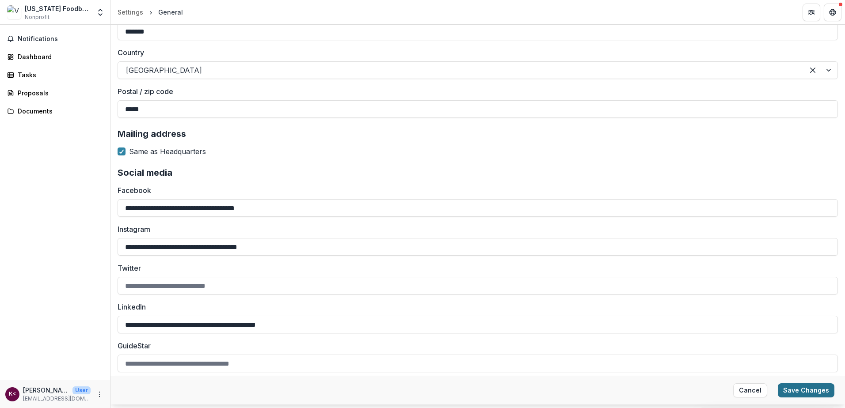
click at [802, 393] on button "Save Changes" at bounding box center [805, 390] width 57 height 14
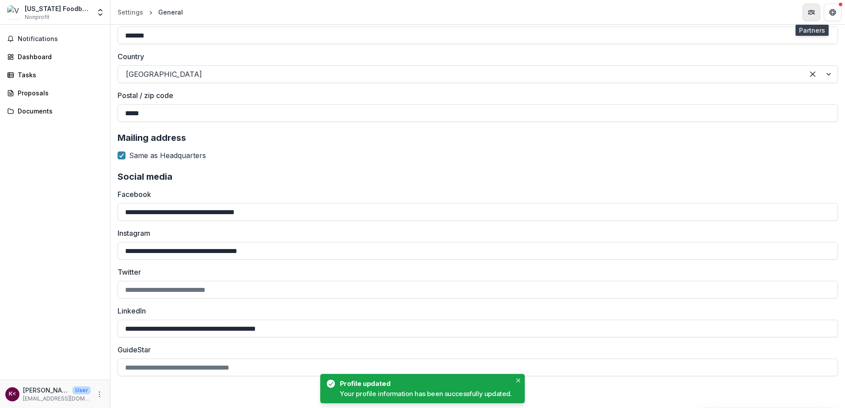
click at [808, 14] on icon "Partners" at bounding box center [808, 12] width 1 height 3
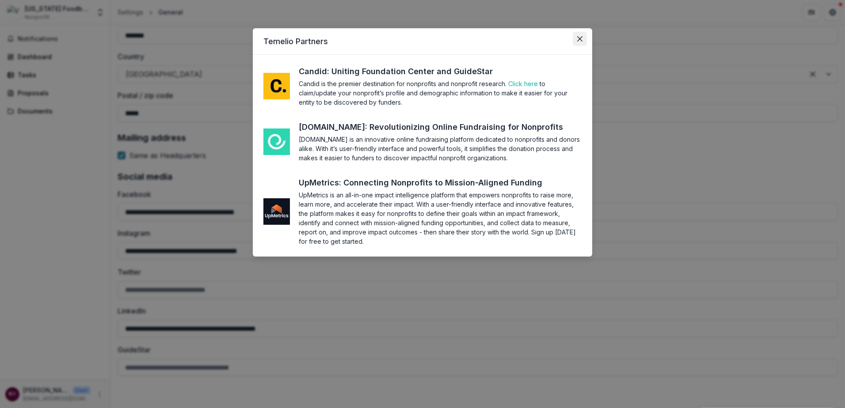
click at [581, 41] on icon "Close" at bounding box center [579, 38] width 5 height 5
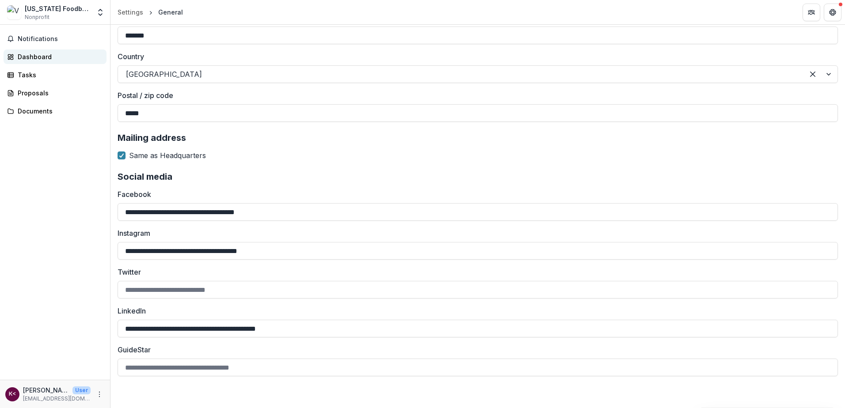
click at [33, 55] on div "Dashboard" at bounding box center [59, 56] width 82 height 9
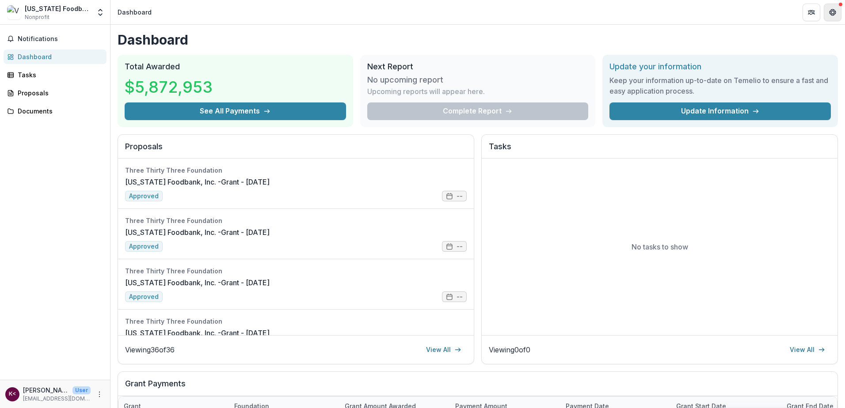
click at [830, 9] on icon "Get Help" at bounding box center [832, 12] width 7 height 7
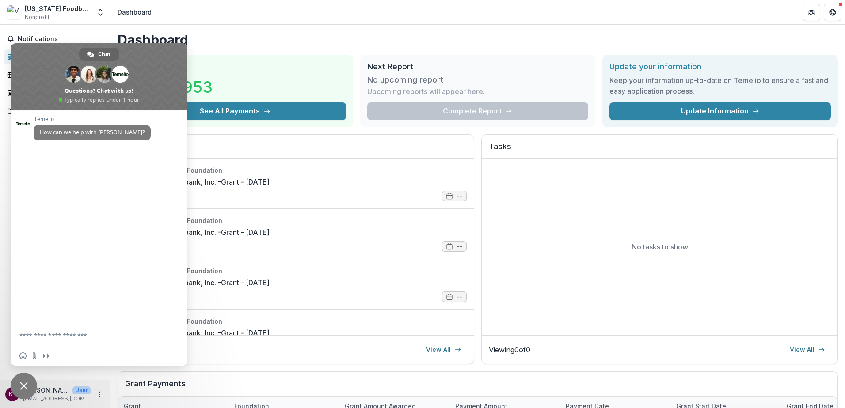
click at [23, 381] on span "Close chat" at bounding box center [24, 386] width 27 height 27
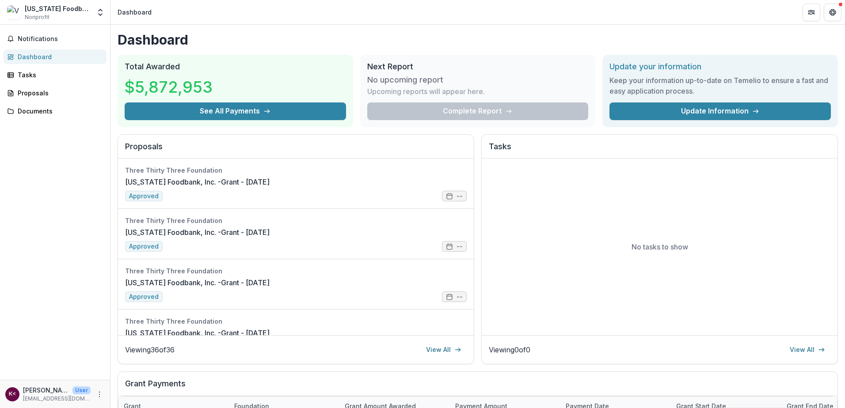
click at [56, 9] on div "[US_STATE] Foodbank, Inc." at bounding box center [58, 8] width 66 height 9
click at [100, 394] on icon "More" at bounding box center [99, 394] width 7 height 7
drag, startPoint x: 126, startPoint y: 387, endPoint x: 98, endPoint y: 231, distance: 158.4
click at [99, 232] on body "Skip to content Vermont Foodbank, Inc. Nonprofit Team Settings Settings Dashboa…" at bounding box center [422, 204] width 845 height 408
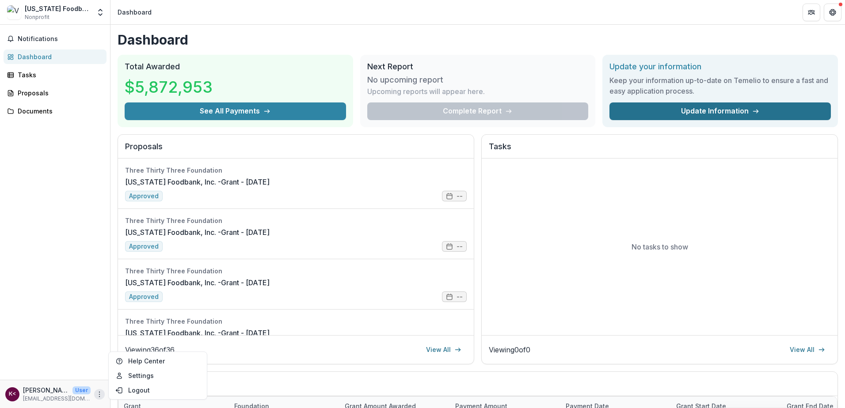
click at [647, 110] on link "Update Information" at bounding box center [719, 111] width 221 height 18
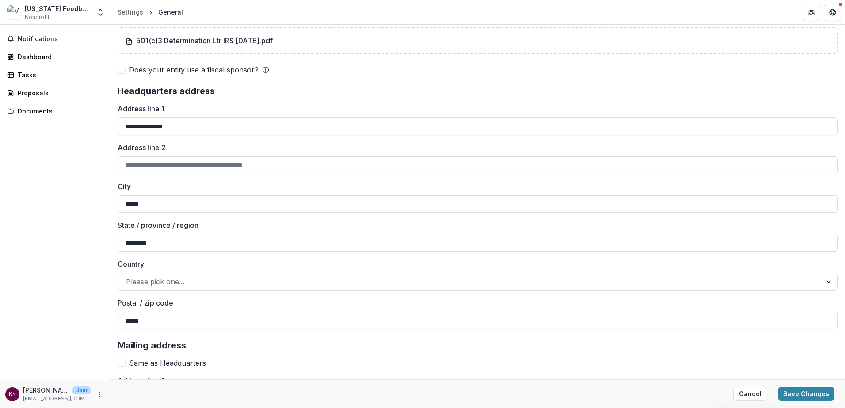
scroll to position [663, 0]
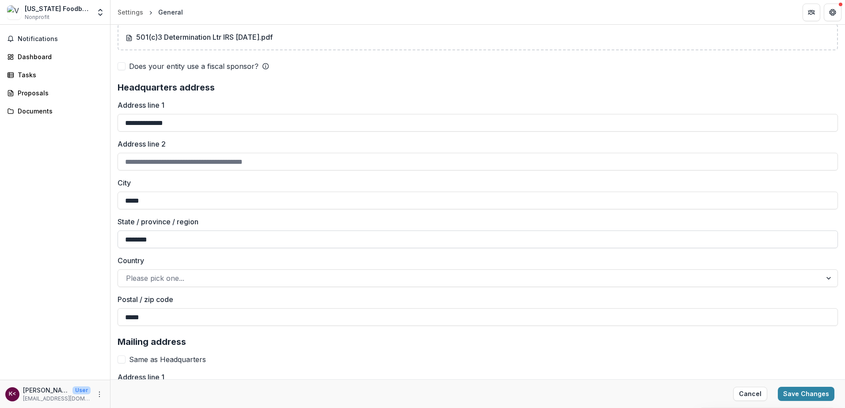
type textarea "**********"
click at [149, 242] on input "********" at bounding box center [478, 240] width 720 height 18
type input "*******"
click at [65, 261] on div "Notifications Dashboard Tasks Proposals Documents" at bounding box center [55, 202] width 110 height 355
click at [125, 281] on div "Please pick one..." at bounding box center [469, 278] width 703 height 14
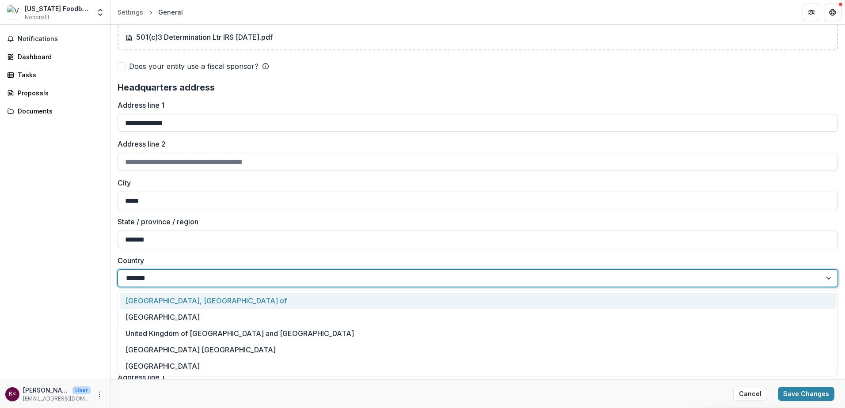
type input "********"
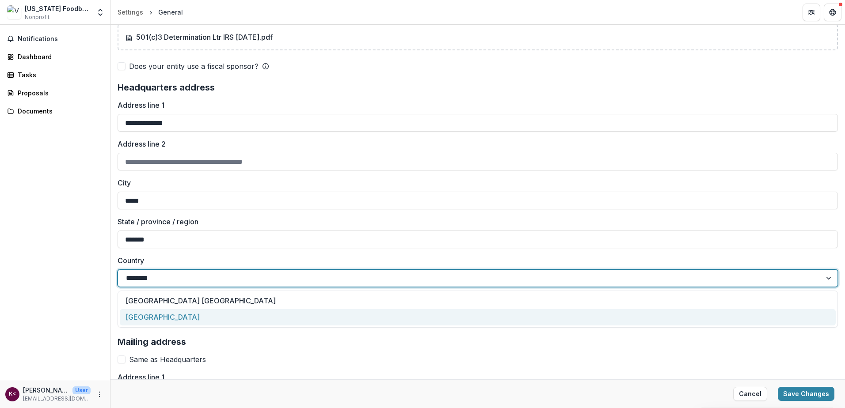
click at [168, 316] on div "United States of America" at bounding box center [478, 317] width 716 height 16
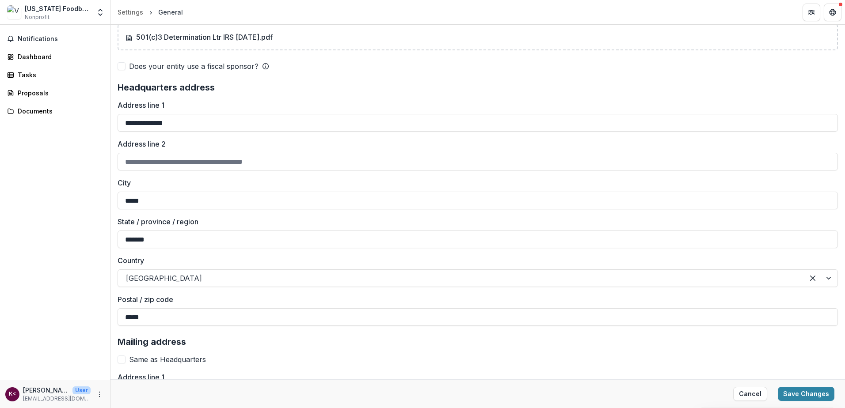
drag, startPoint x: 42, startPoint y: 327, endPoint x: 94, endPoint y: 307, distance: 55.4
click at [42, 327] on div "Notifications Dashboard Tasks Proposals Documents" at bounding box center [55, 202] width 110 height 355
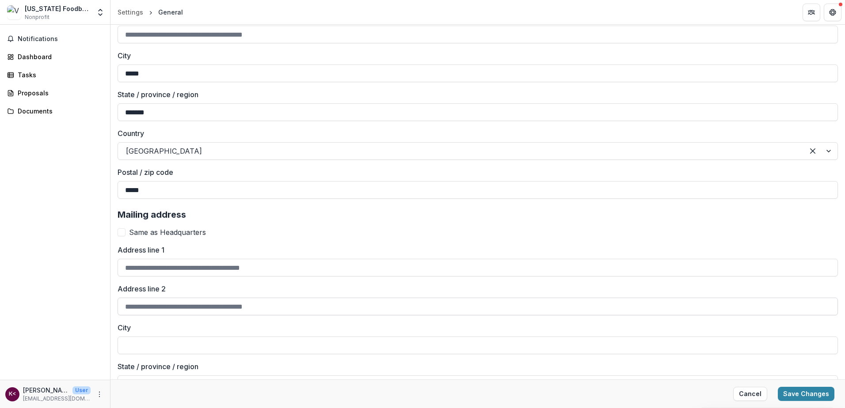
scroll to position [795, 0]
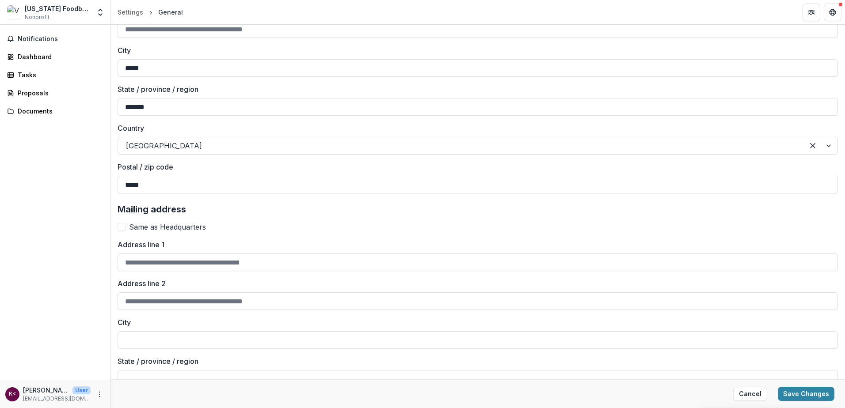
click at [122, 228] on span at bounding box center [122, 227] width 8 height 8
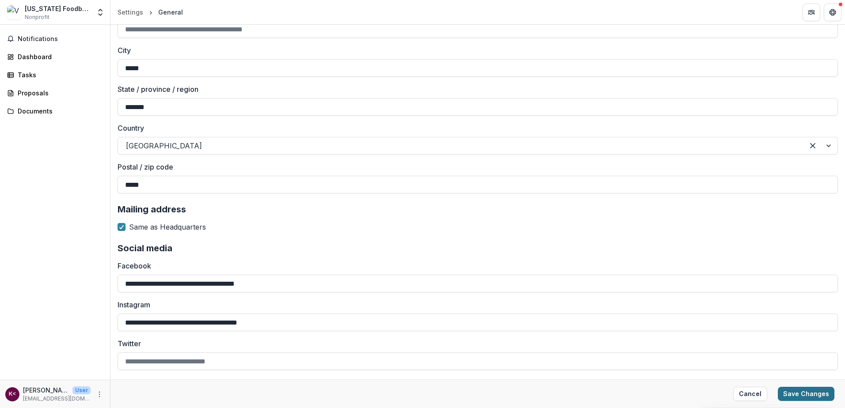
click at [804, 390] on button "Save Changes" at bounding box center [805, 394] width 57 height 14
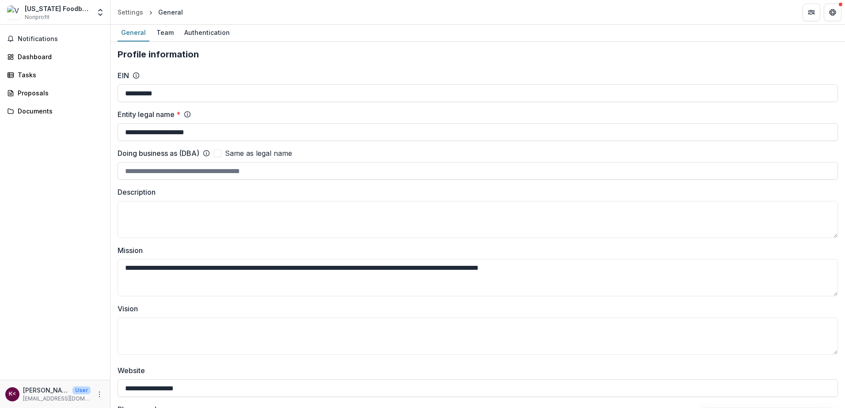
scroll to position [0, 0]
click at [30, 55] on div "Dashboard" at bounding box center [59, 56] width 82 height 9
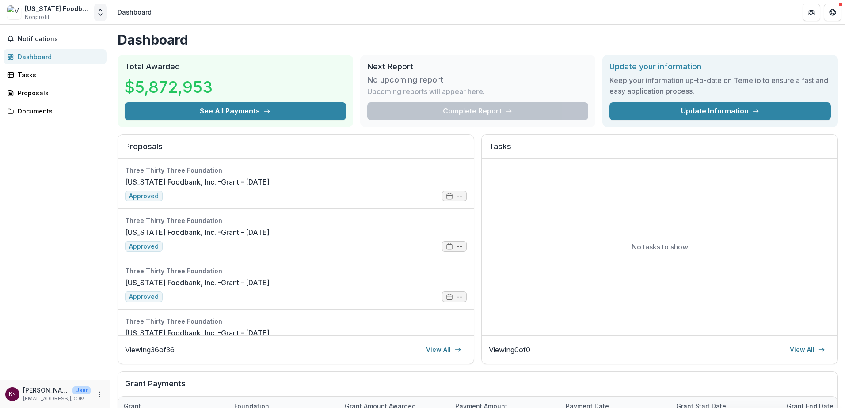
click at [99, 11] on polyline "Open entity switcher" at bounding box center [101, 10] width 4 height 2
click at [53, 34] on link "Team Settings" at bounding box center [55, 34] width 106 height 15
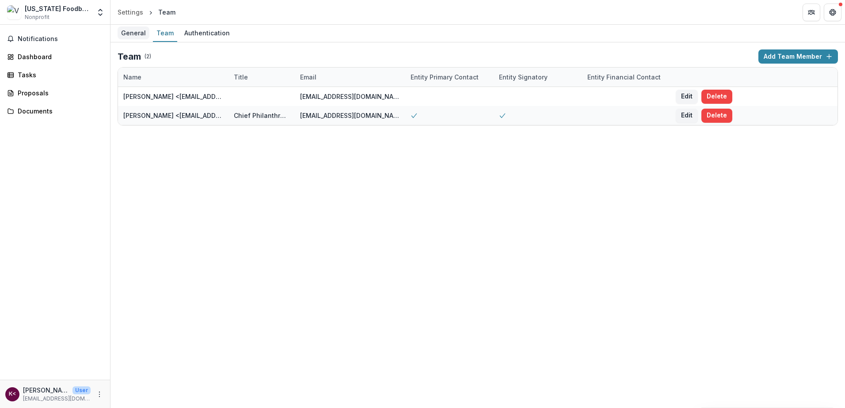
click at [140, 34] on div "General" at bounding box center [134, 33] width 32 height 13
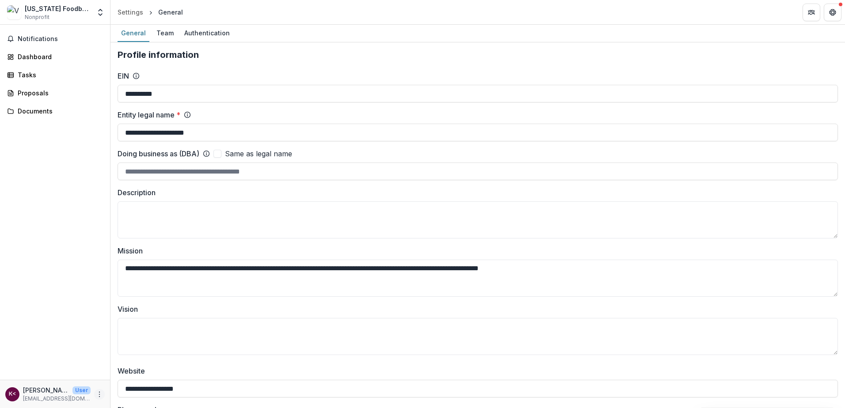
click at [102, 393] on icon "More" at bounding box center [99, 394] width 7 height 7
drag, startPoint x: 121, startPoint y: 390, endPoint x: 127, endPoint y: 393, distance: 6.1
click at [121, 390] on icon "button" at bounding box center [119, 390] width 7 height 7
